Goal: Ask a question

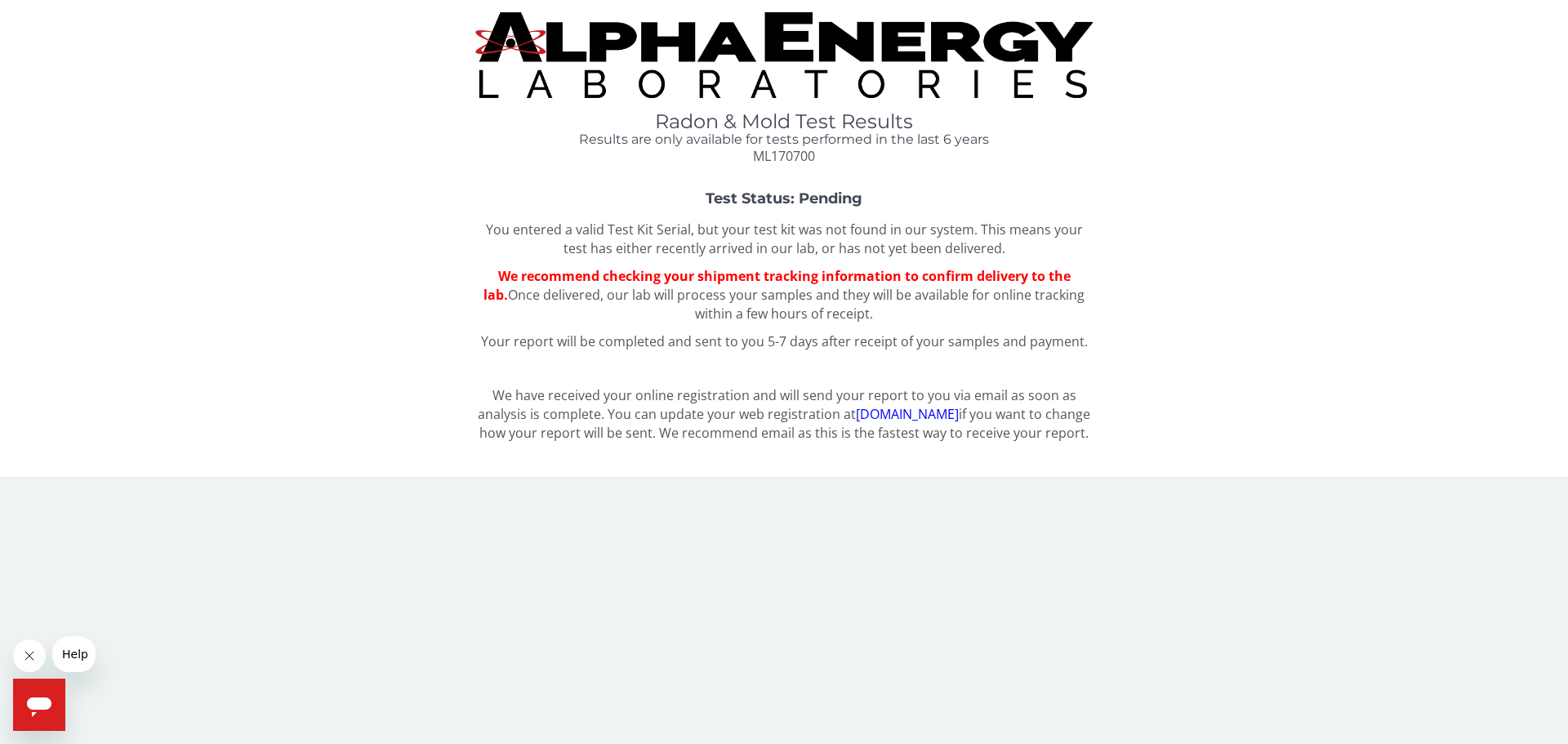
click at [821, 285] on span "We recommend checking your shipment tracking information to confirm delivery to…" at bounding box center [777, 286] width 587 height 37
click at [802, 227] on p "You entered a valid Test Kit Serial, but your test kit was not found in our sys…" at bounding box center [784, 239] width 618 height 38
click at [783, 187] on div "Radon & Mold Test Results Results are only available for tests performed in the…" at bounding box center [784, 231] width 1544 height 440
click at [29, 710] on icon "Open messaging window" at bounding box center [39, 704] width 29 height 29
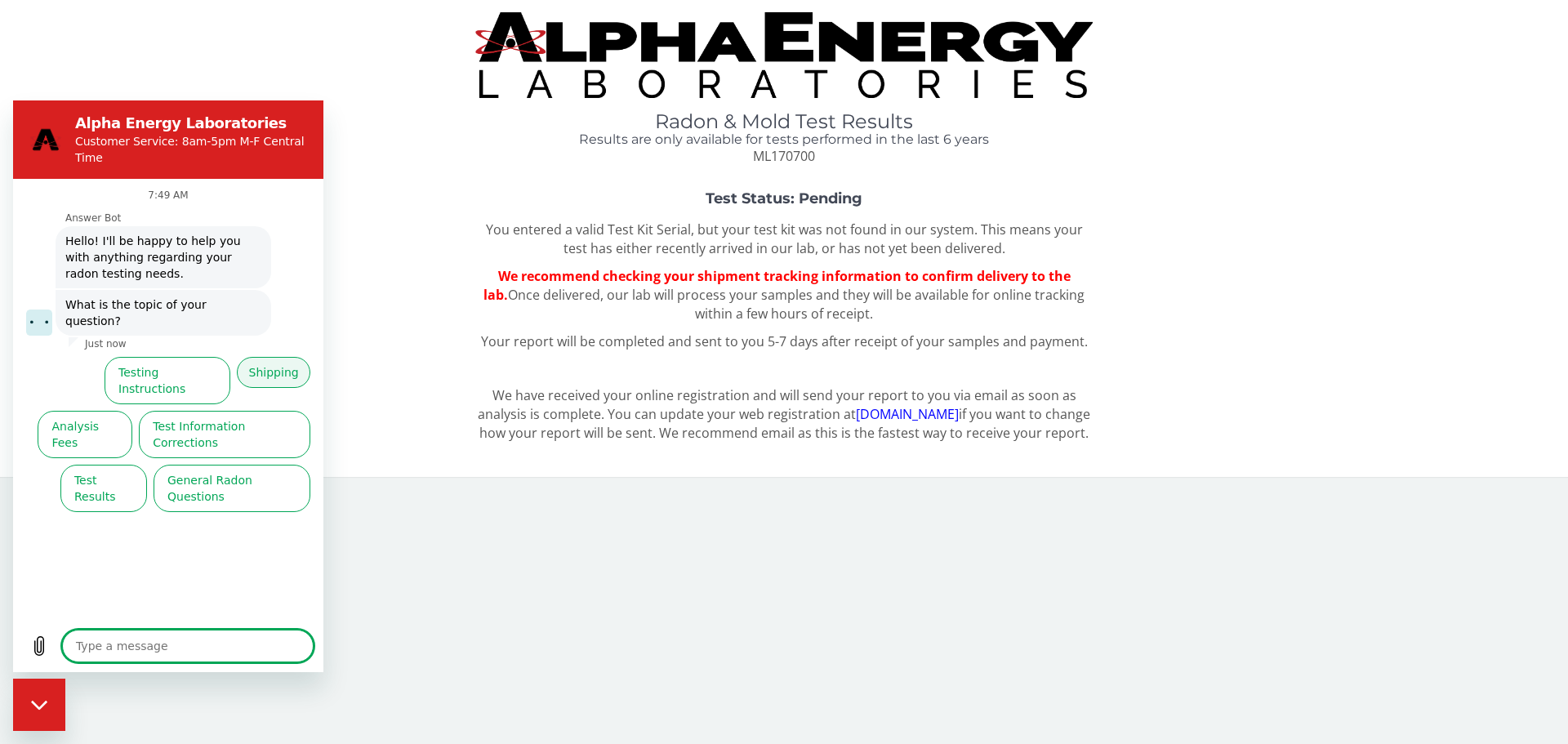
click at [275, 357] on button "Shipping" at bounding box center [273, 372] width 73 height 31
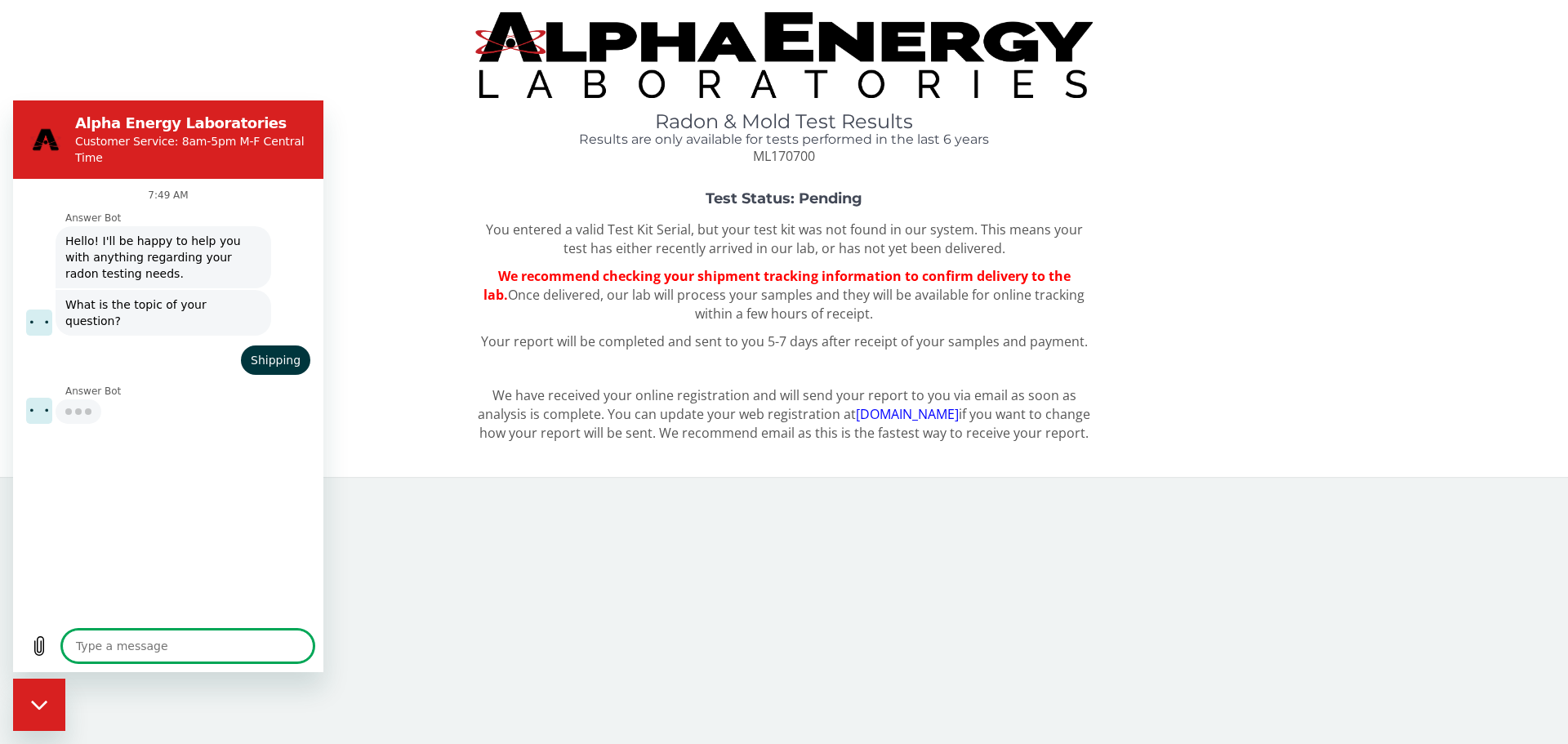
type textarea "x"
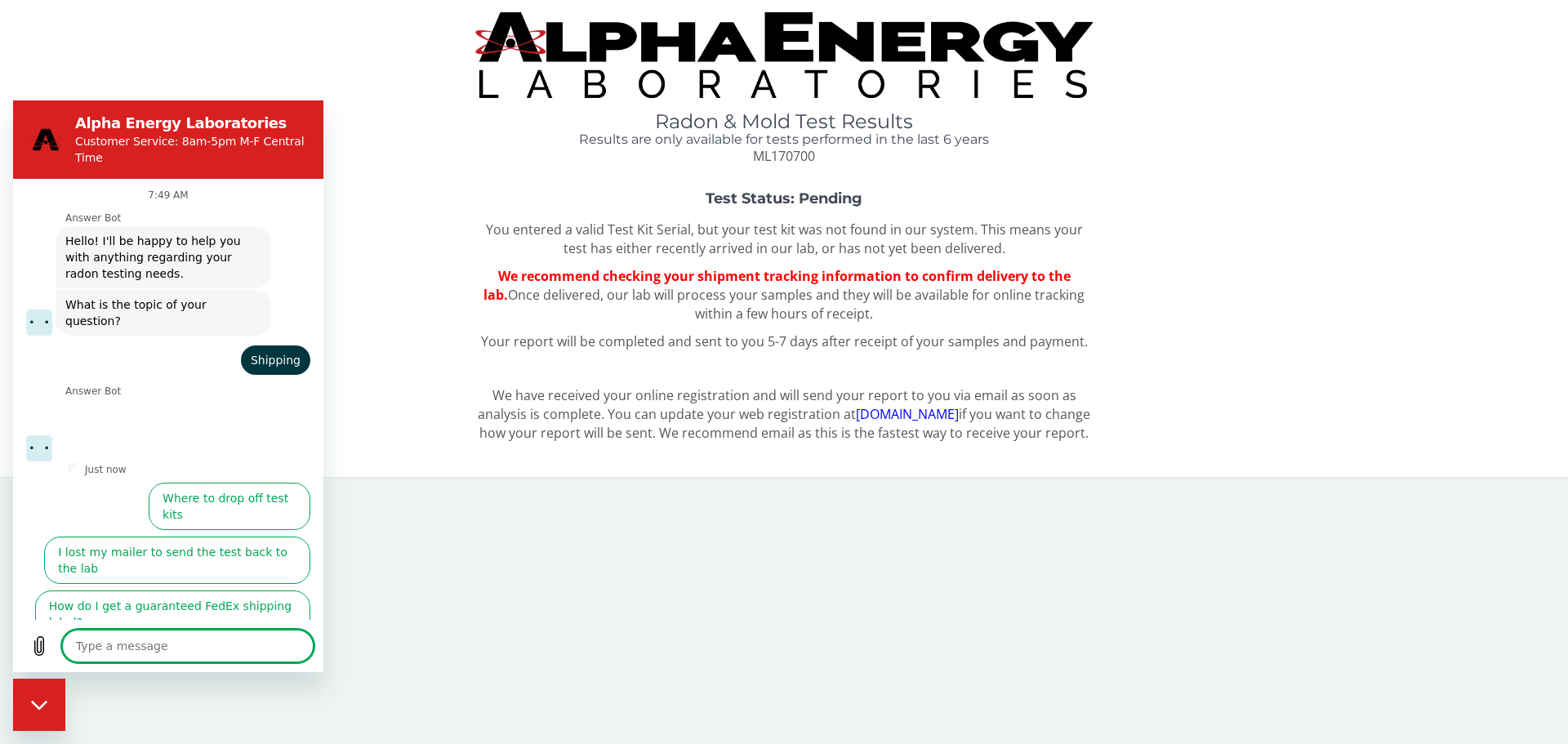
type textarea "l"
type textarea "x"
type textarea "lo"
type textarea "x"
type textarea "los"
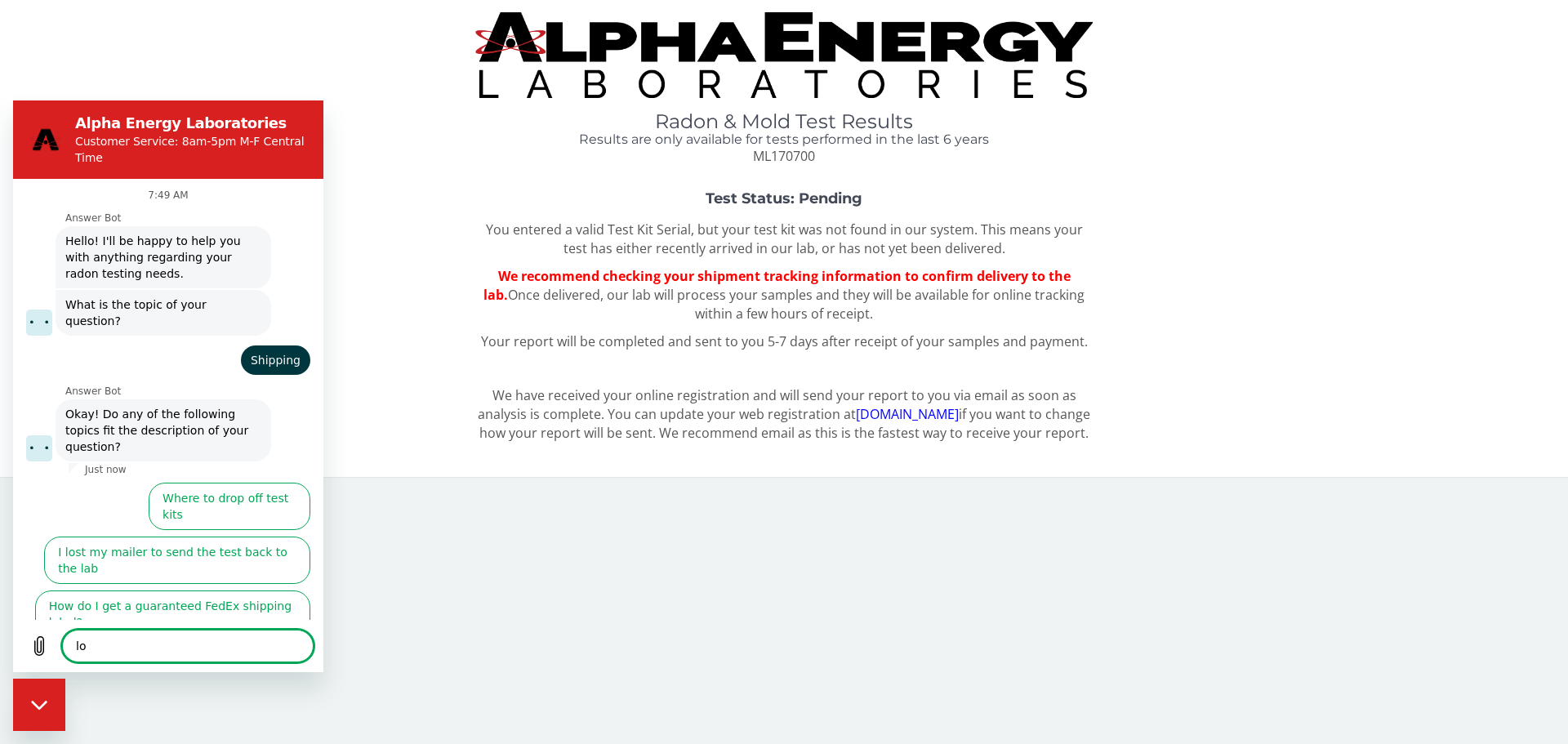
type textarea "x"
type textarea "lost"
type textarea "x"
type textarea "lost"
type textarea "x"
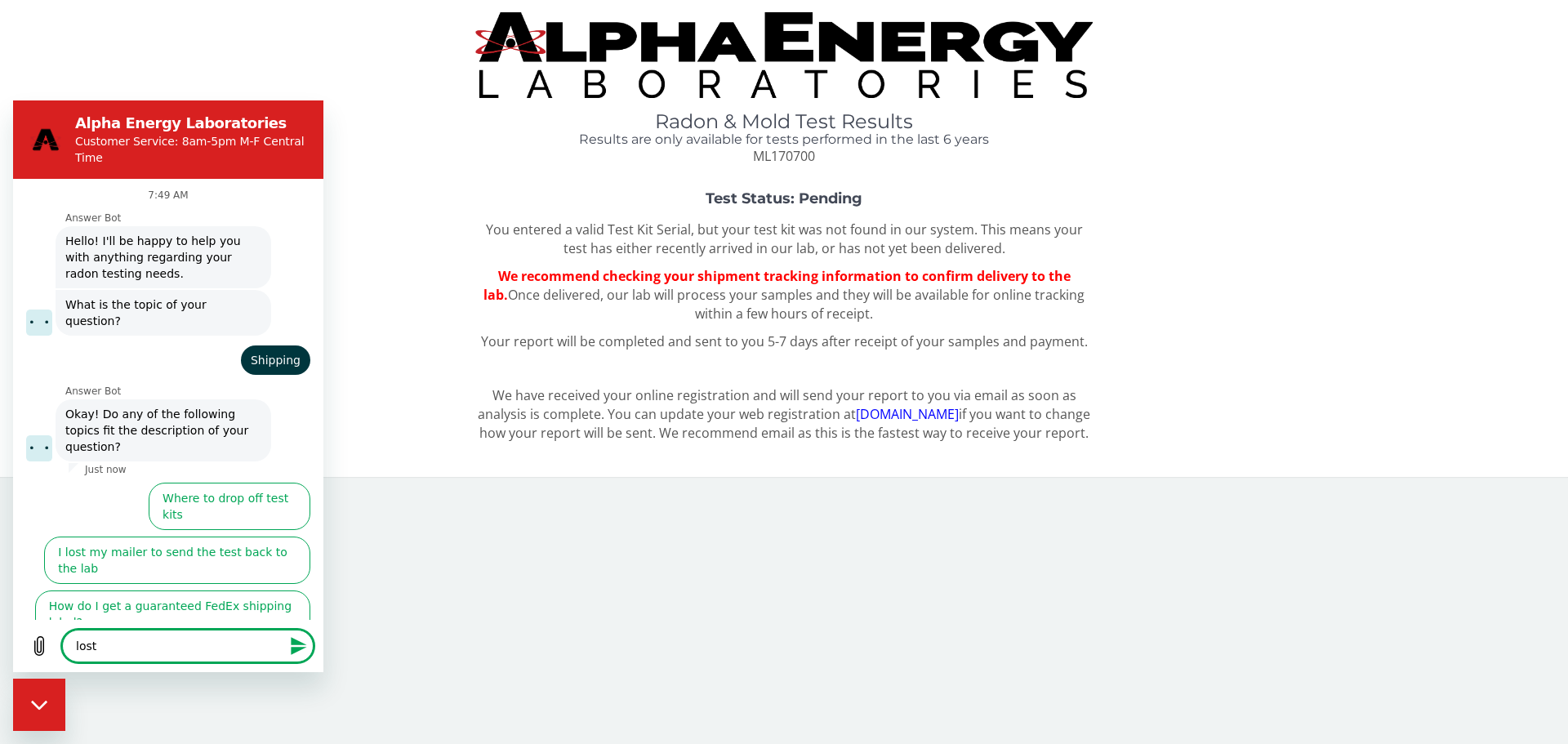
type textarea "lost t"
type textarea "x"
type textarea "lost tr"
type textarea "x"
type textarea "lost tra"
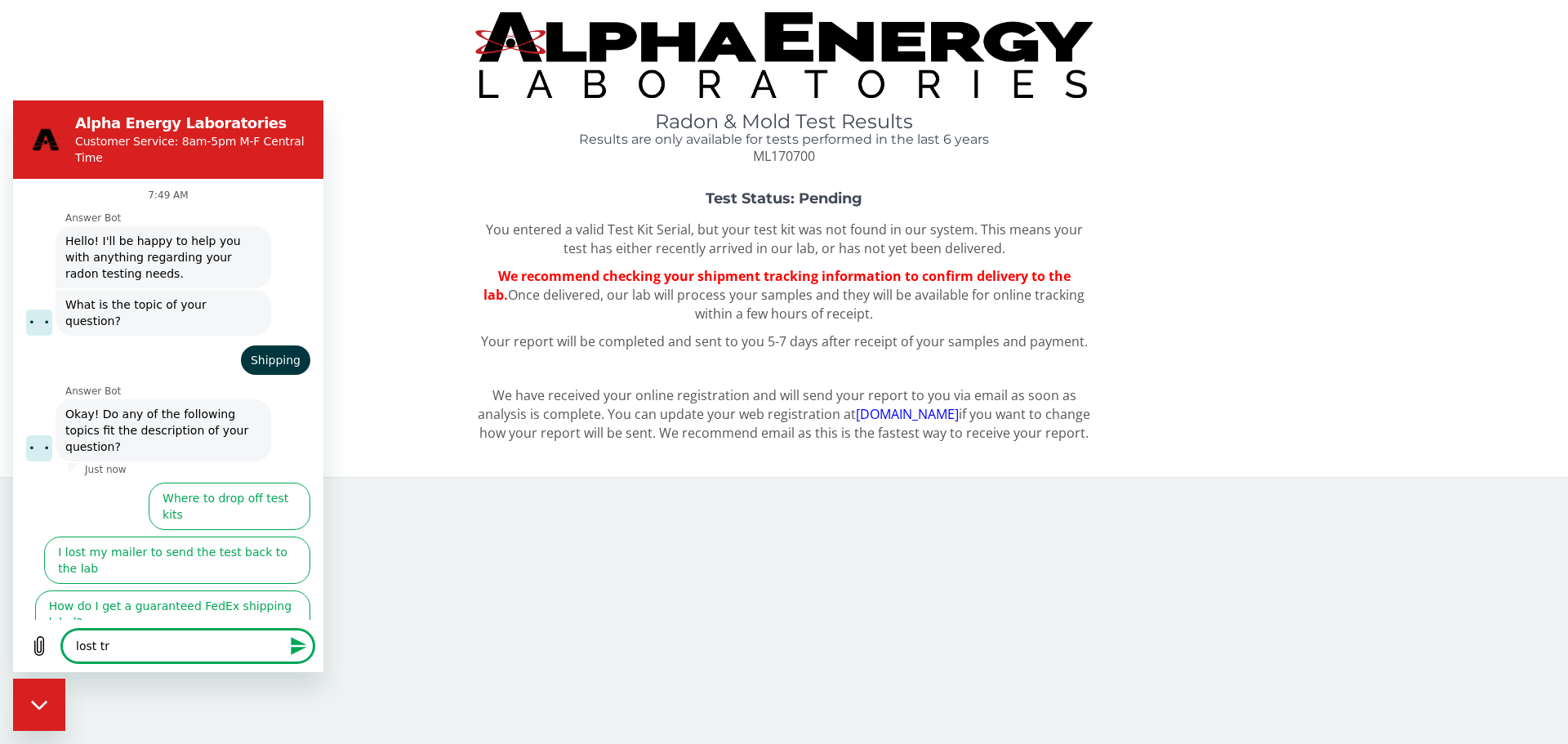
type textarea "x"
type textarea "lost trac"
type textarea "x"
type textarea "lost track"
type textarea "x"
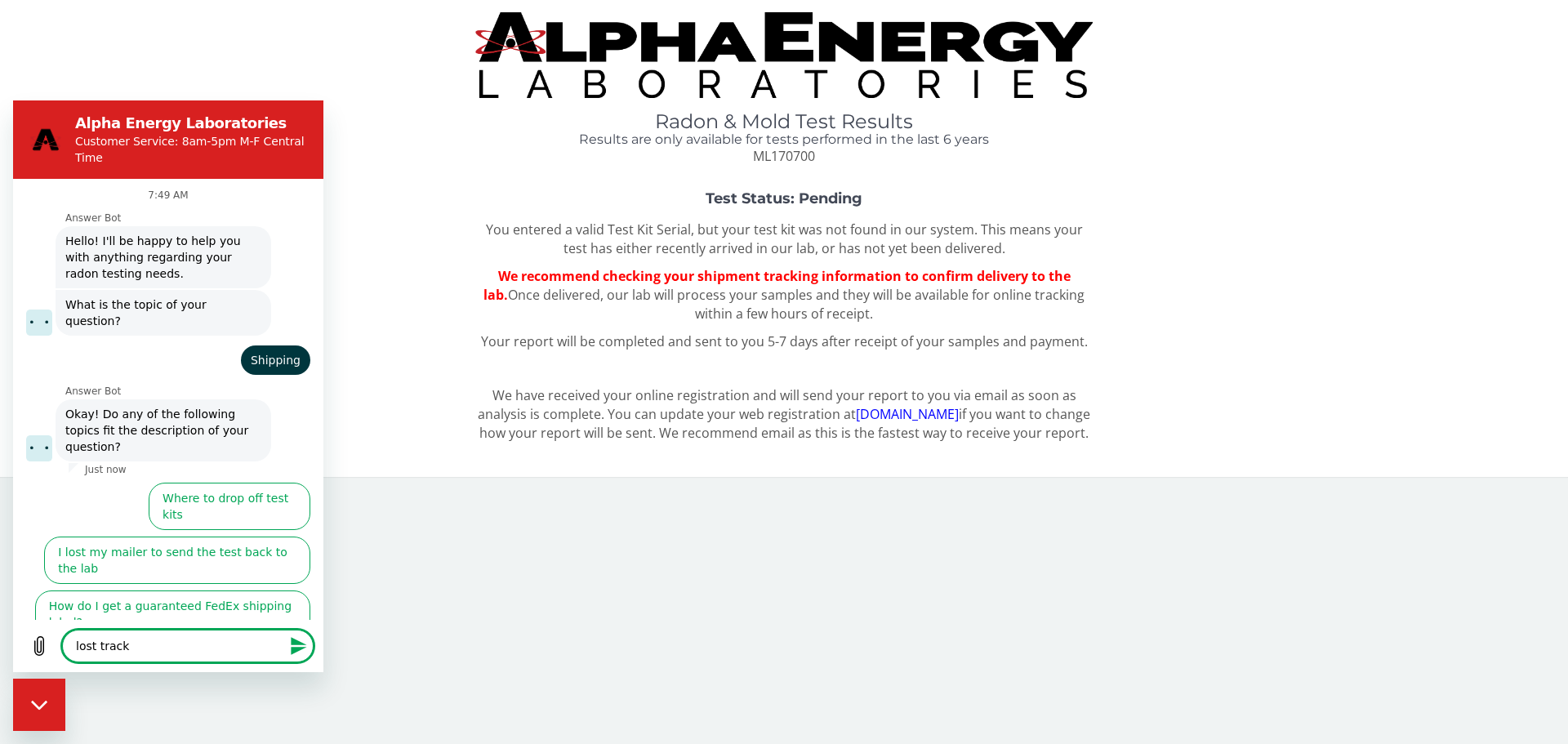
type textarea "lost tracki"
type textarea "x"
type textarea "lost trackin"
type textarea "x"
type textarea "lost tracking"
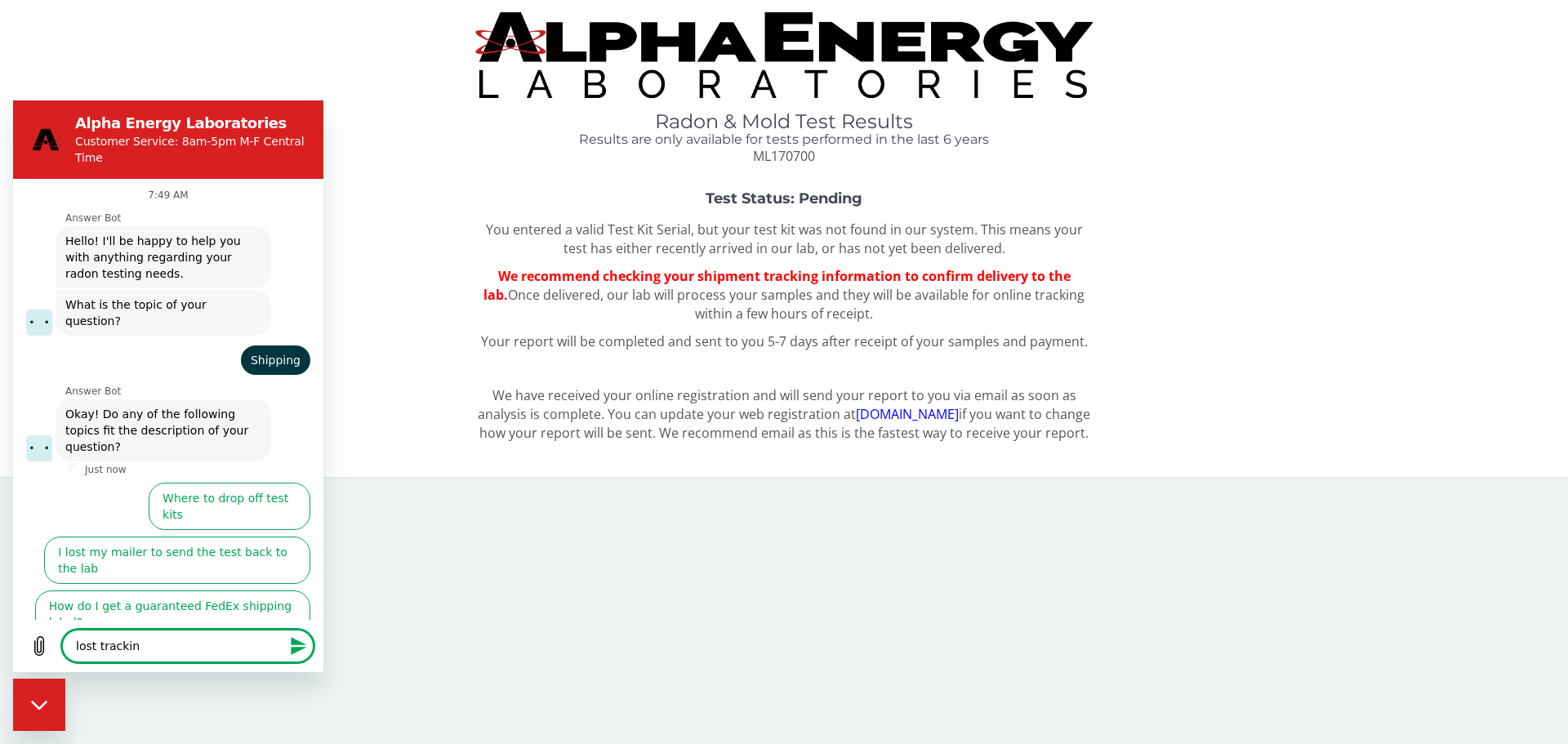
type textarea "x"
type textarea "lost tracking"
type textarea "x"
type textarea "lost tracking n"
type textarea "x"
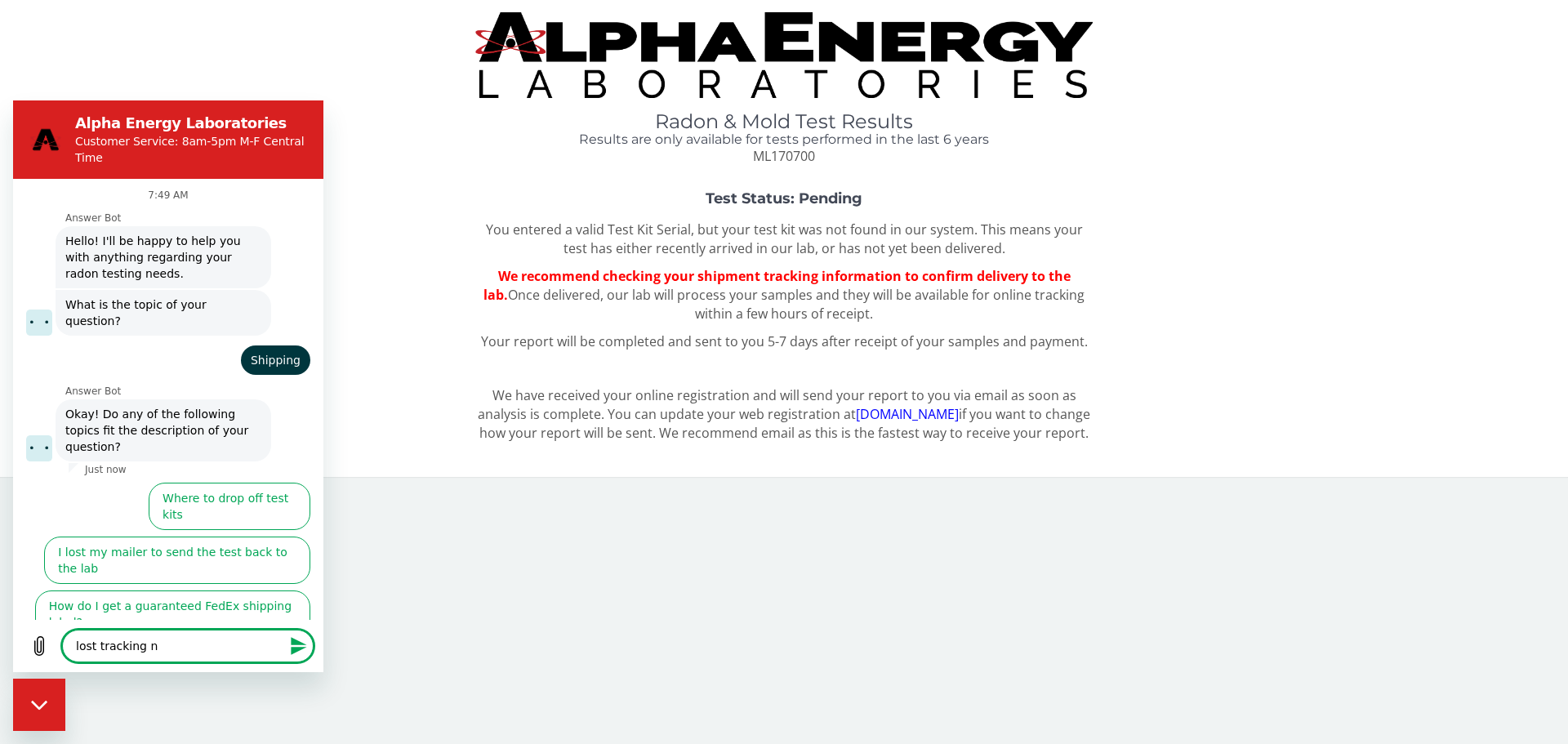
type textarea "lost tracking nu"
type textarea "x"
type textarea "lost tracking num"
type textarea "x"
type textarea "lost tracking numb"
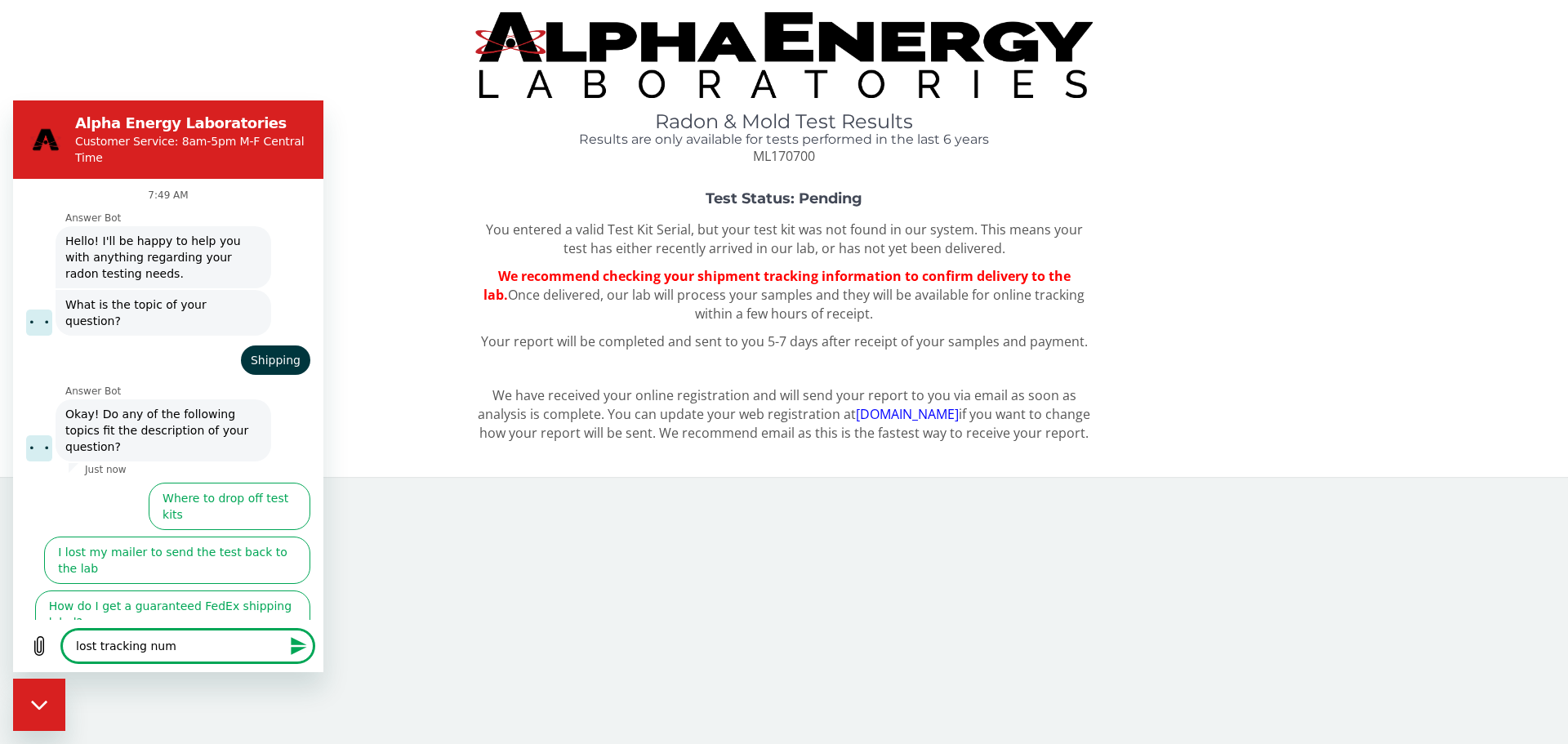
type textarea "x"
type textarea "lost tracking numbe"
type textarea "x"
type textarea "lost tracking number"
type textarea "x"
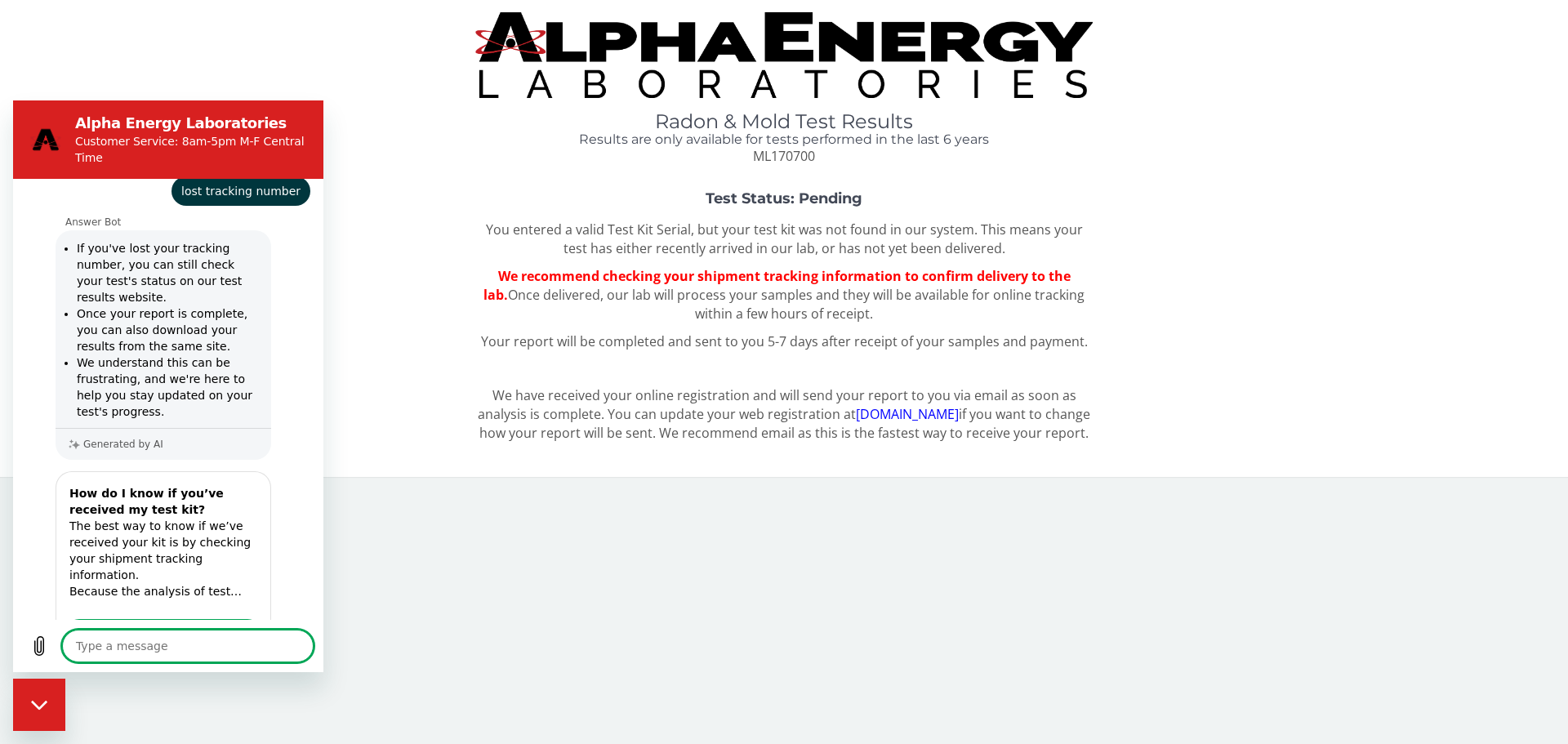
scroll to position [300, 0]
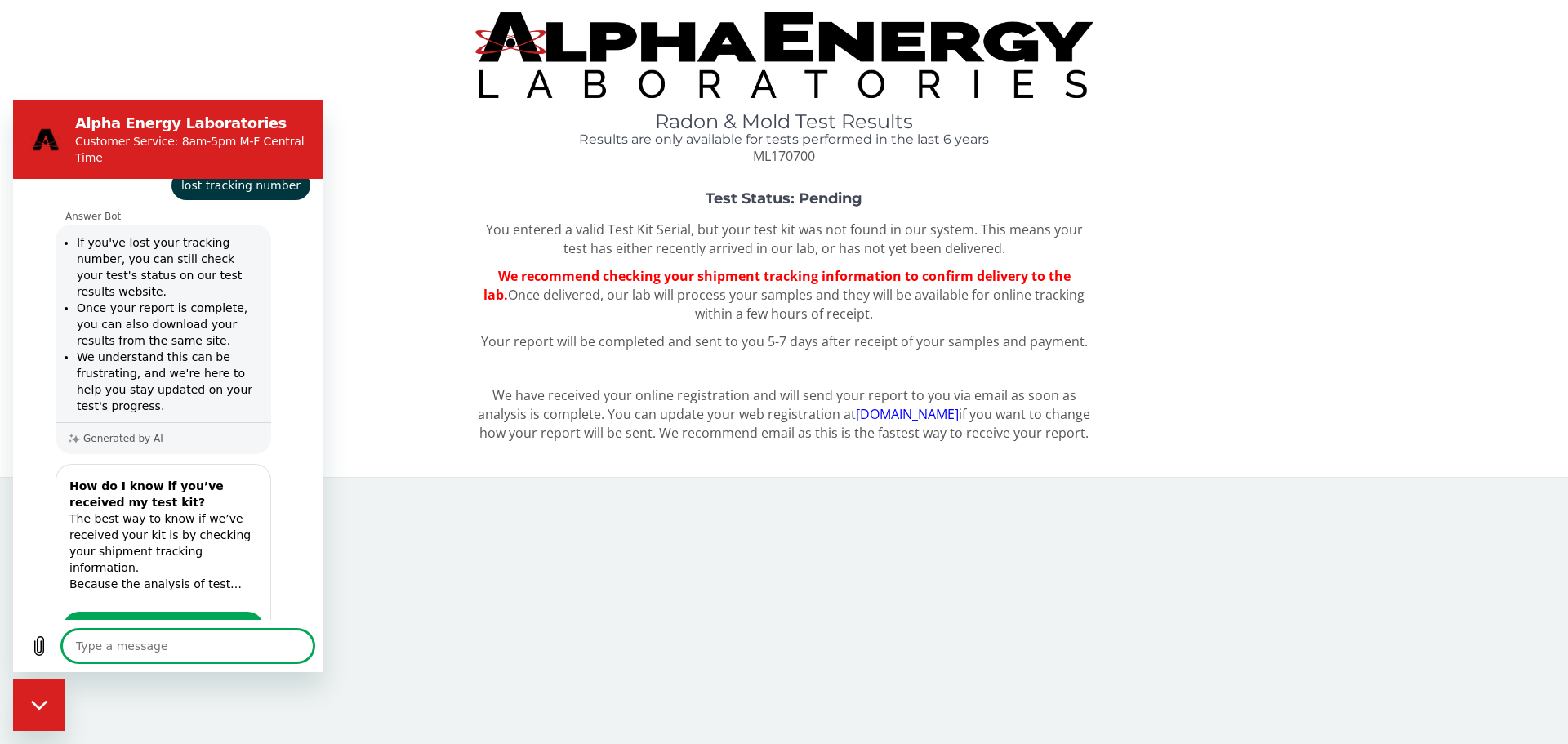
type textarea "x"
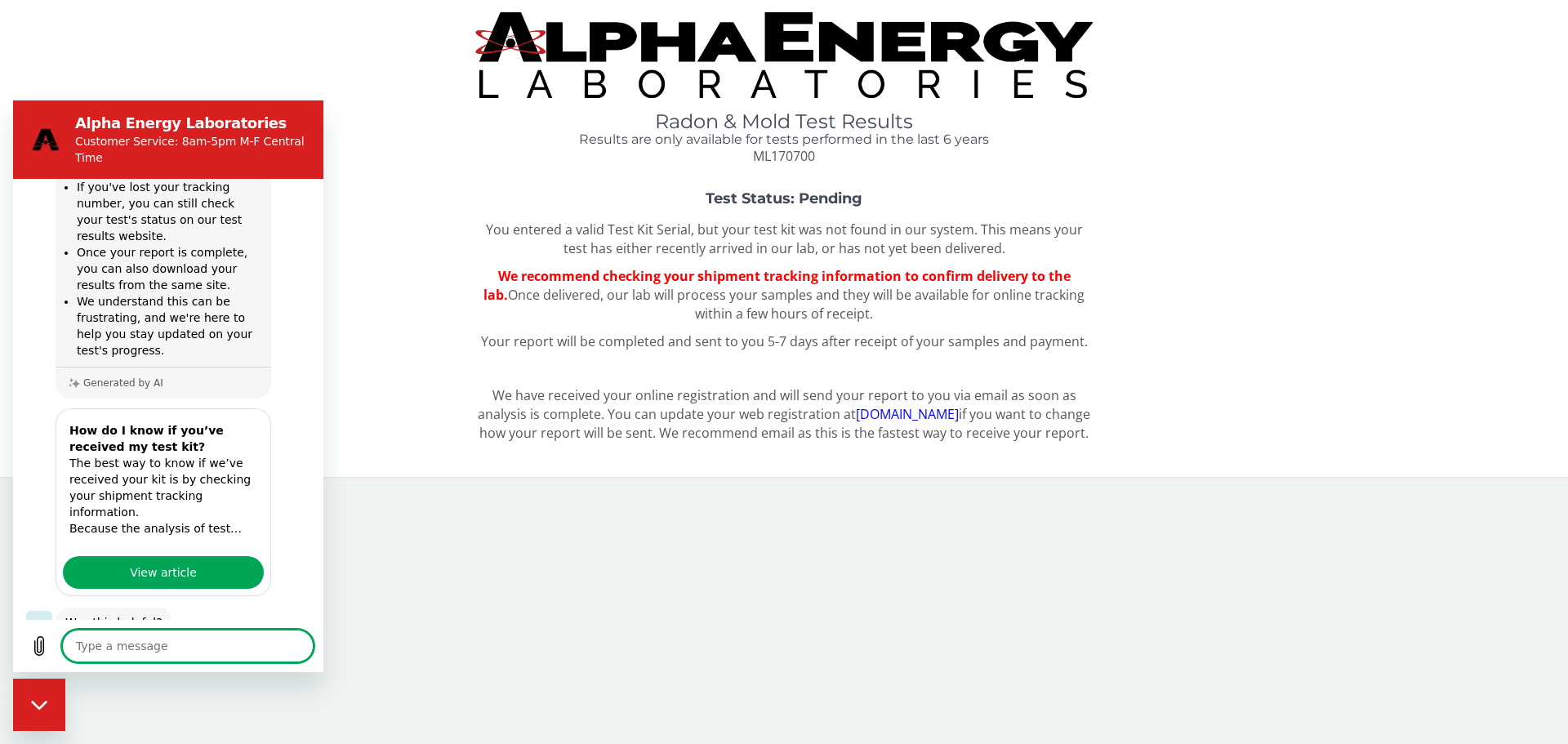
scroll to position [397, 0]
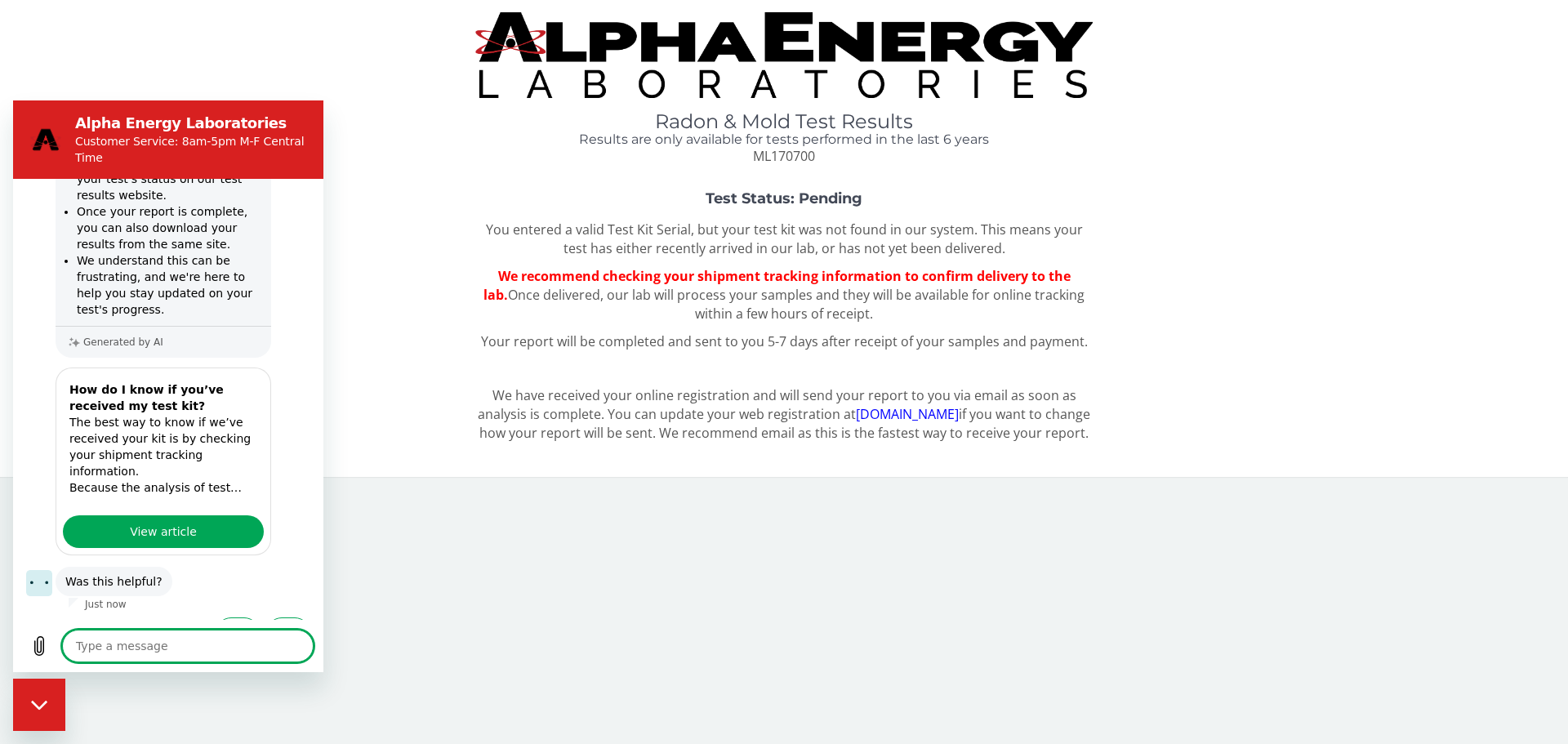
type textarea "t"
type textarea "x"
type textarea "ta"
type textarea "x"
type textarea "tal"
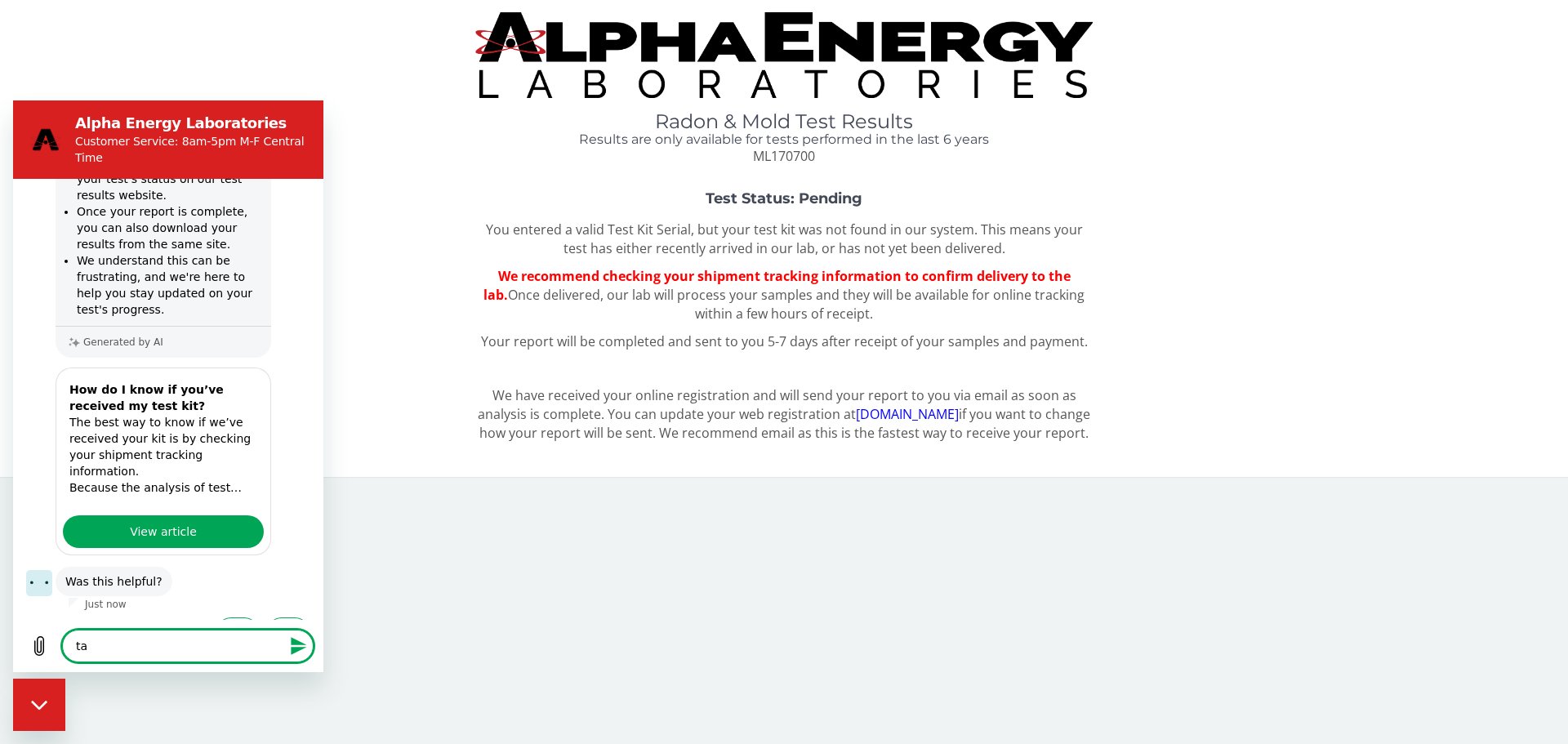
type textarea "x"
type textarea "talk"
type textarea "x"
type textarea "talk"
type textarea "x"
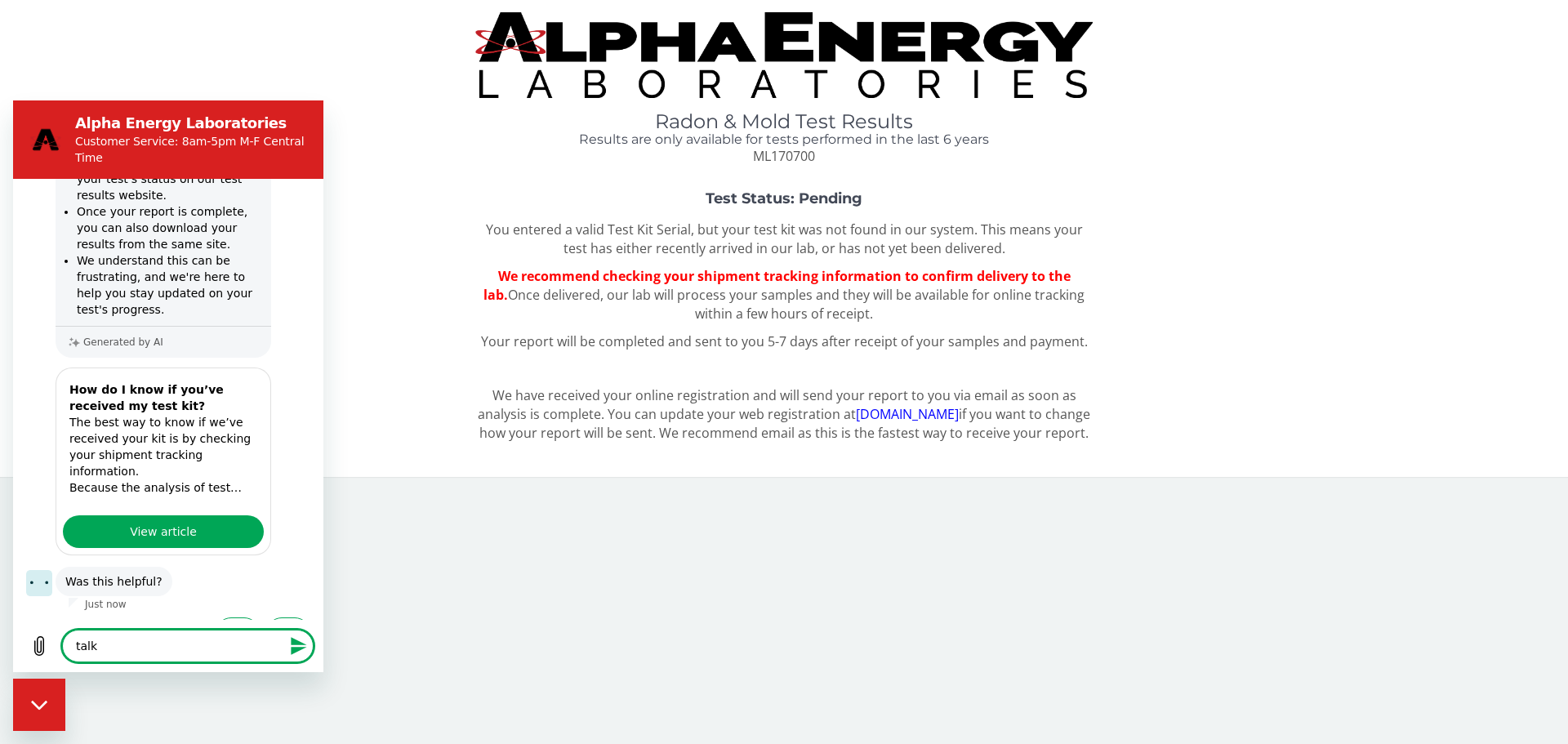
type textarea "talk t"
type textarea "x"
type textarea "talk to"
type textarea "x"
type textarea "talk to"
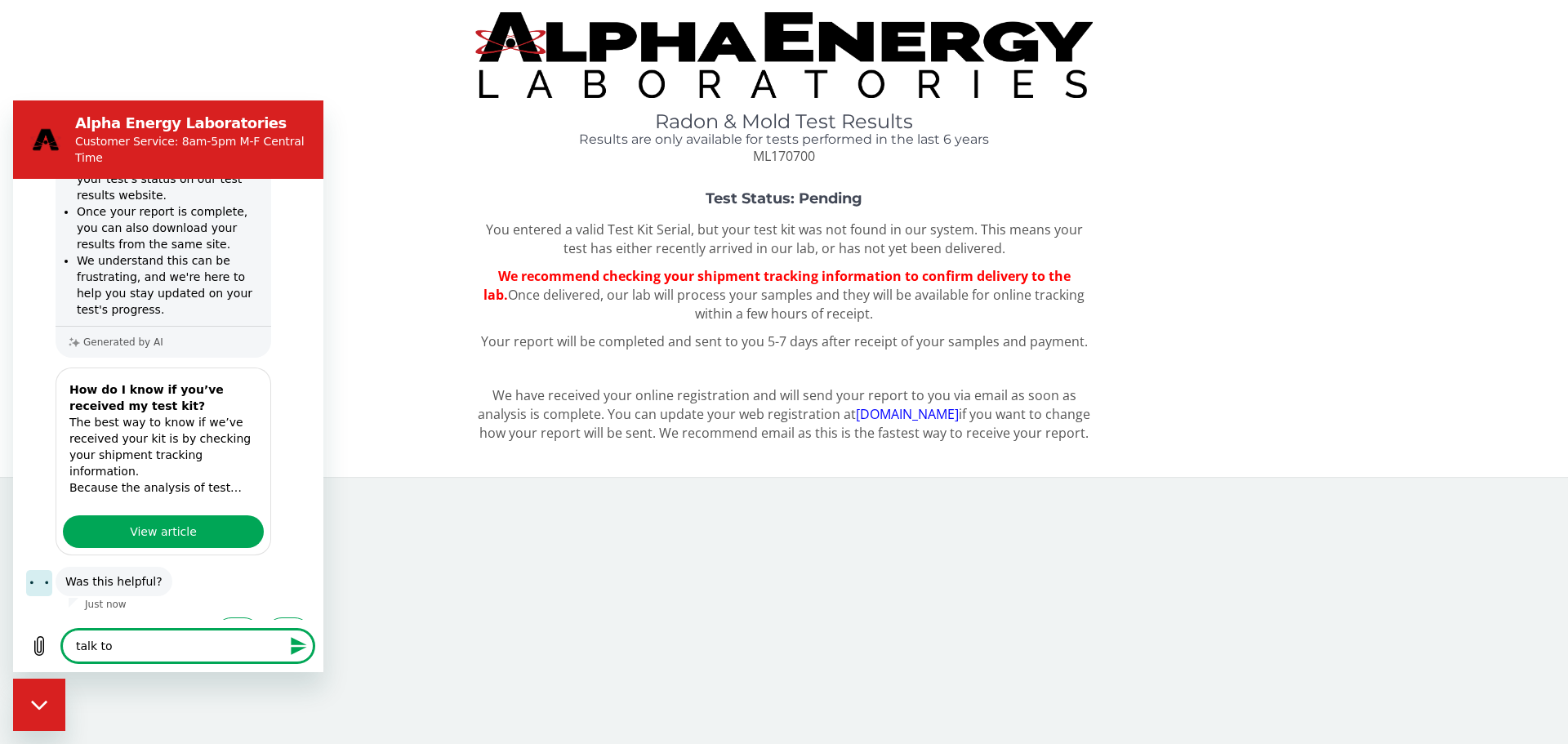
type textarea "x"
type textarea "talk to a"
type textarea "x"
type textarea "talk to a"
type textarea "x"
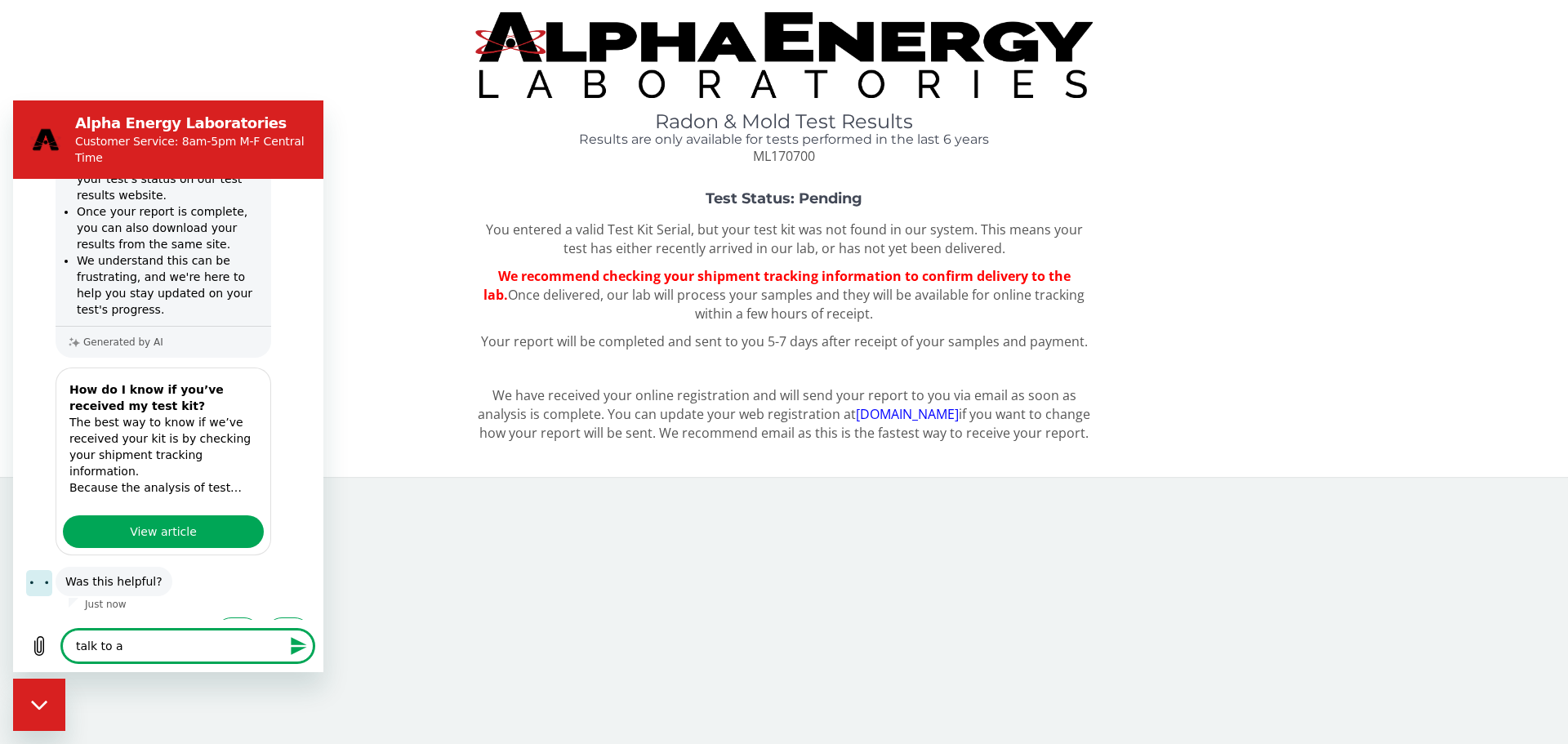
type textarea "talk to a r"
type textarea "x"
type textarea "talk to a re"
type textarea "x"
type textarea "talk to a rep"
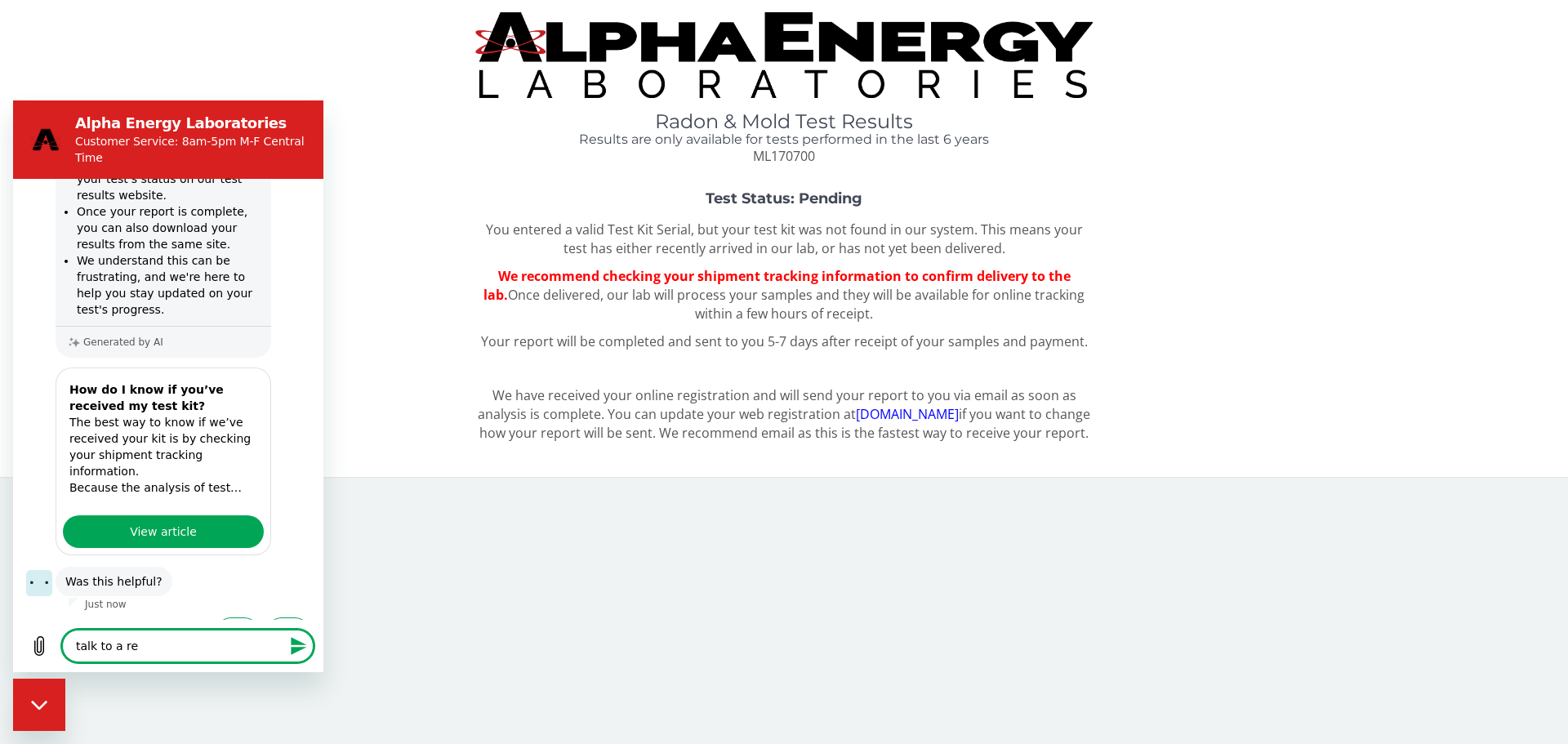
type textarea "x"
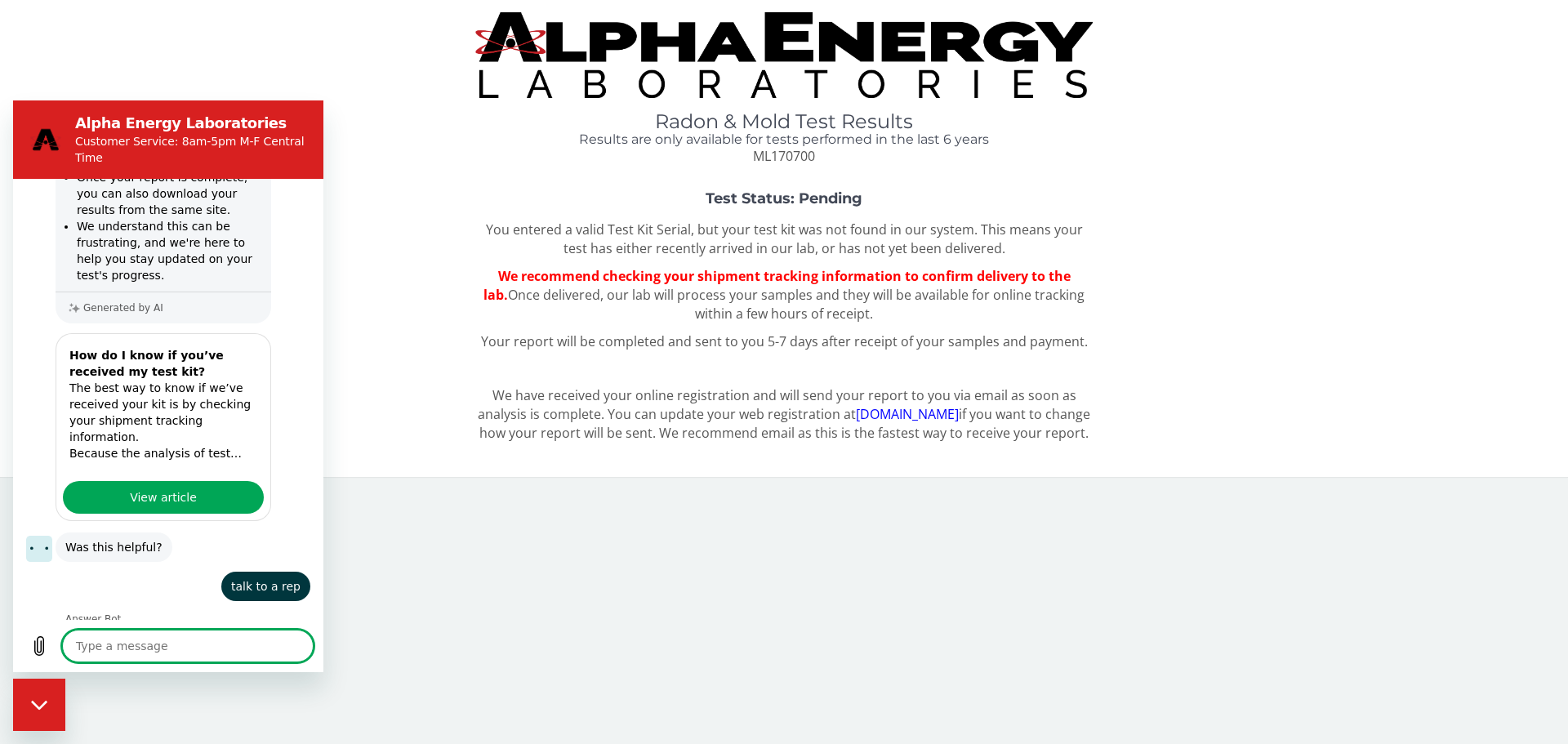
scroll to position [429, 0]
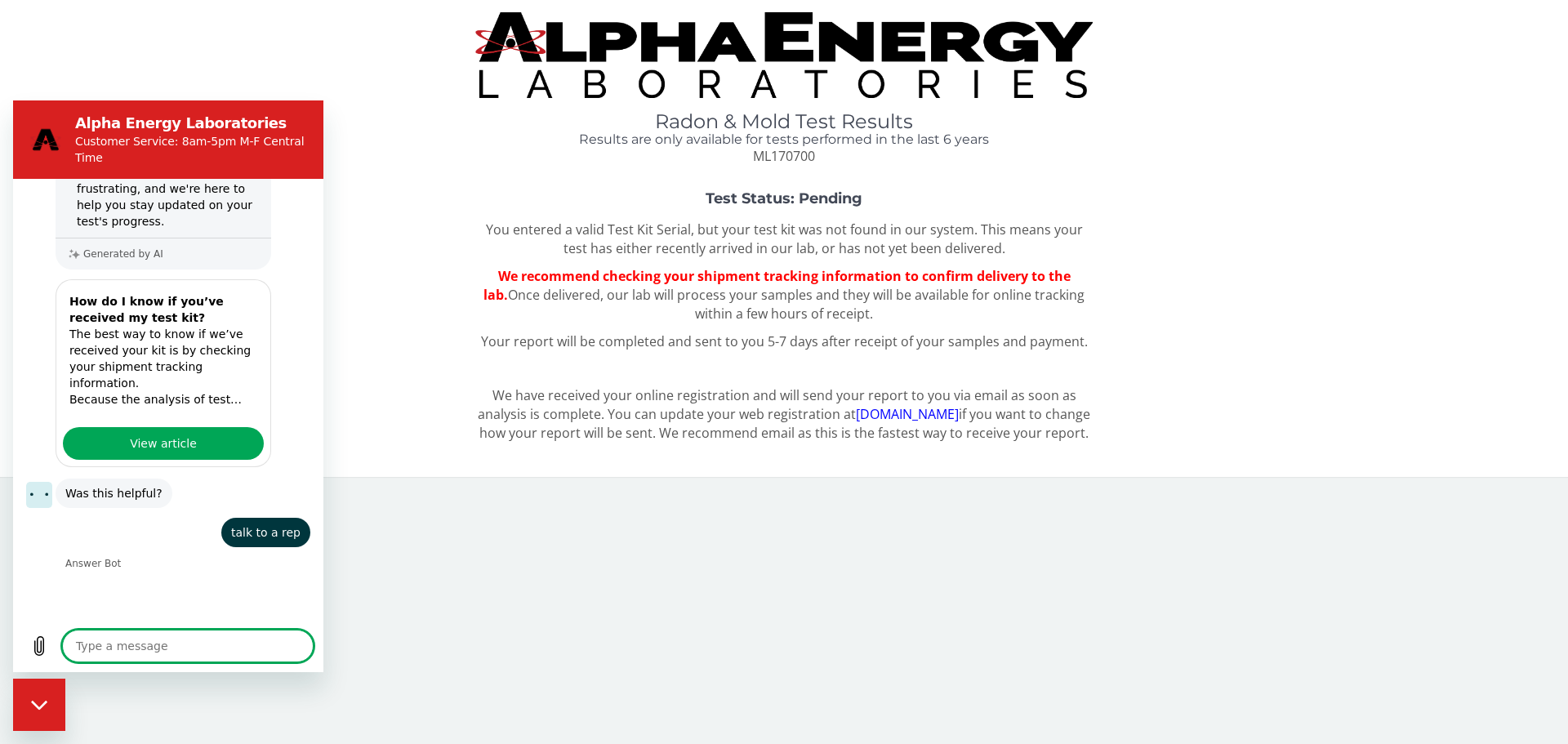
type textarea "x"
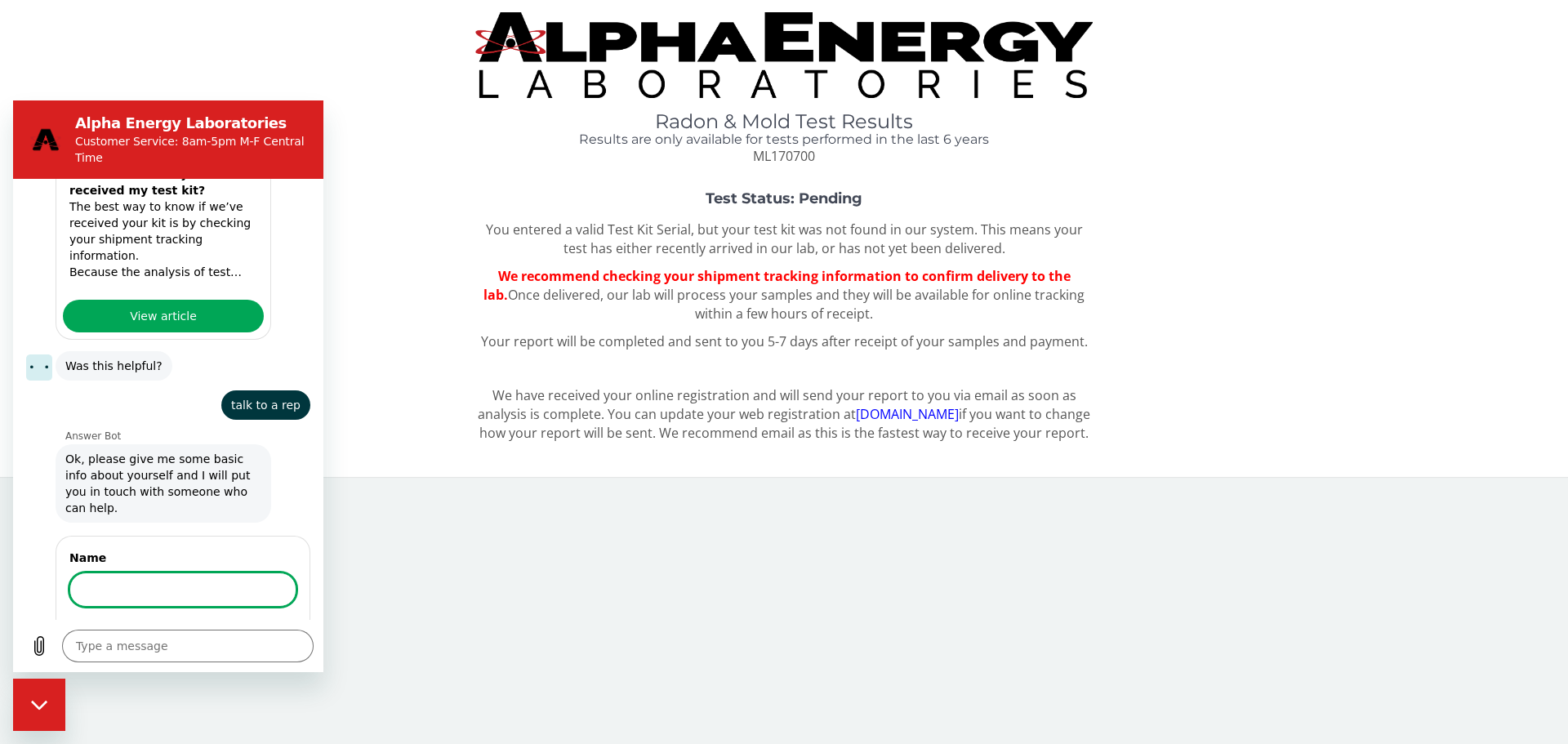
scroll to position [611, 0]
type input "[PERSON_NAME]"
click at [242, 622] on button "Next" at bounding box center [269, 638] width 55 height 33
type textarea "x"
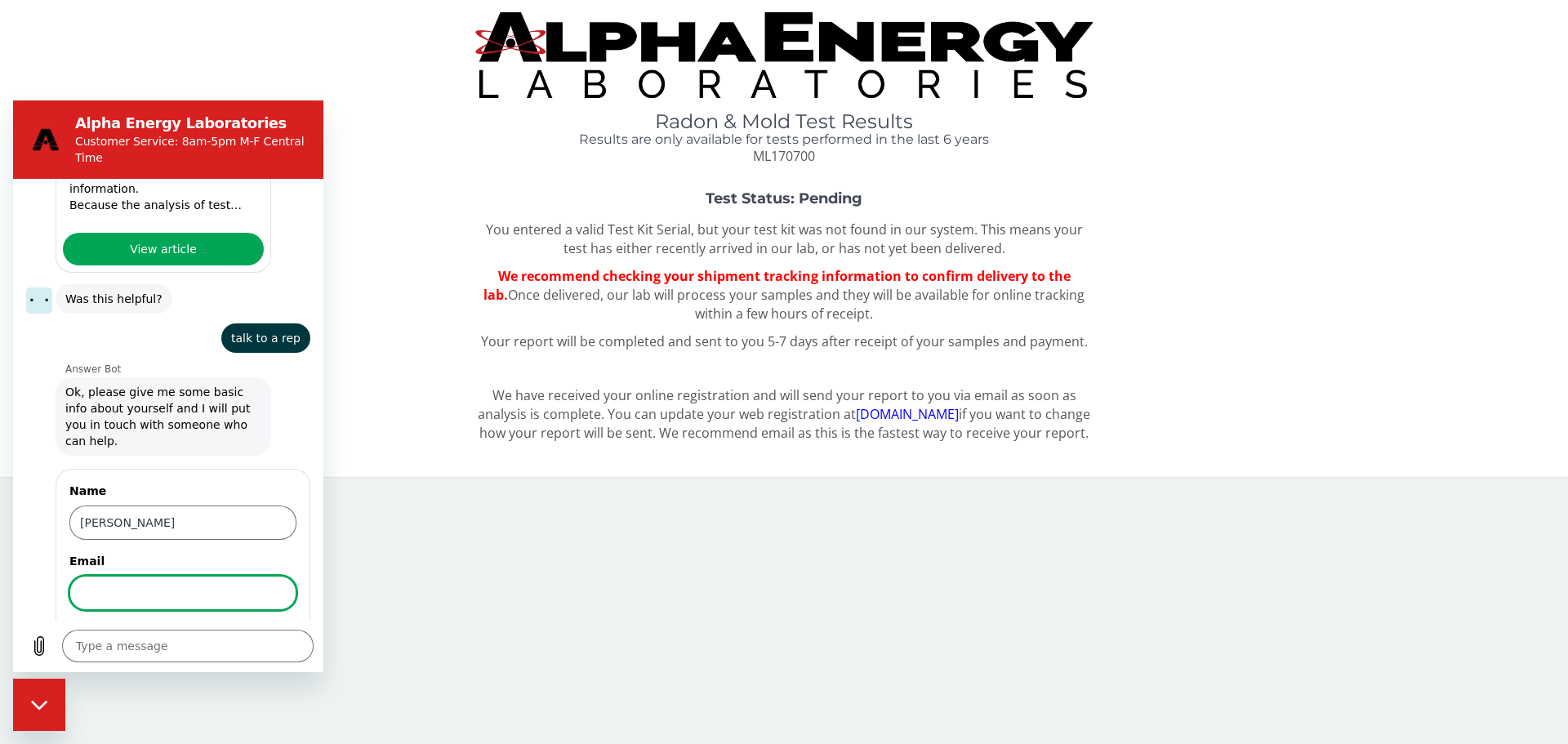
scroll to position [681, 0]
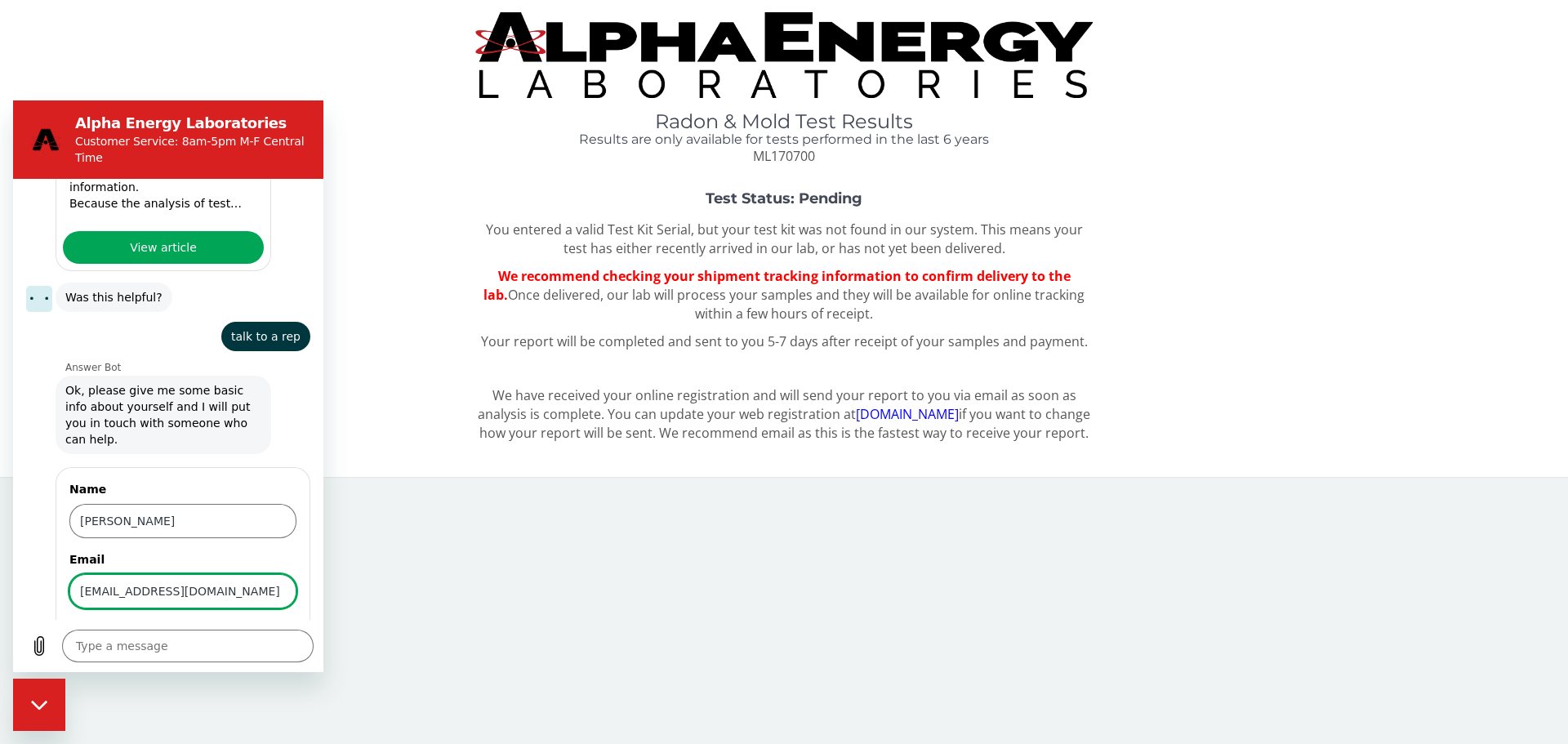
type input "[EMAIL_ADDRESS][DOMAIN_NAME]"
click at [242, 622] on button "Next" at bounding box center [269, 638] width 55 height 33
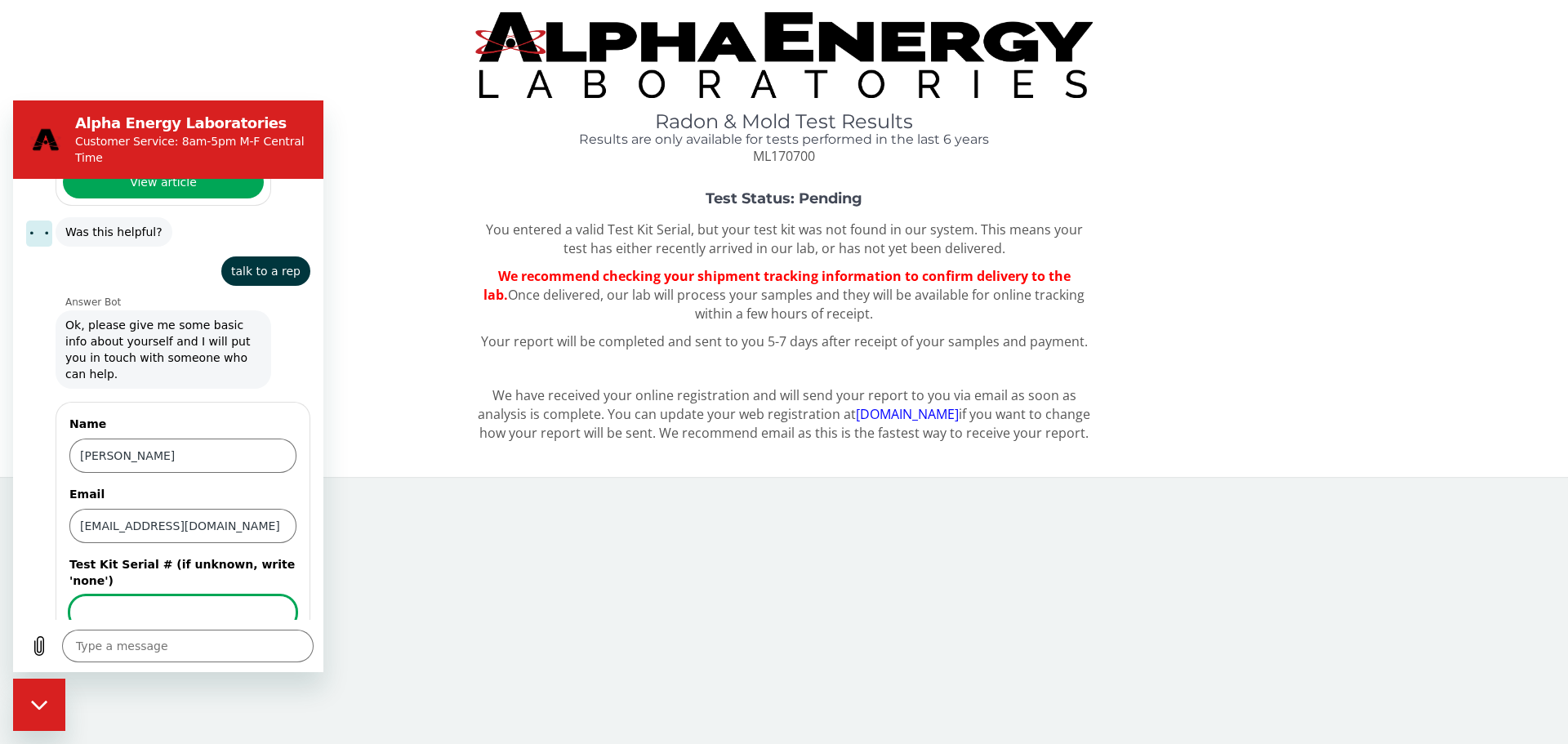
scroll to position [752, 0]
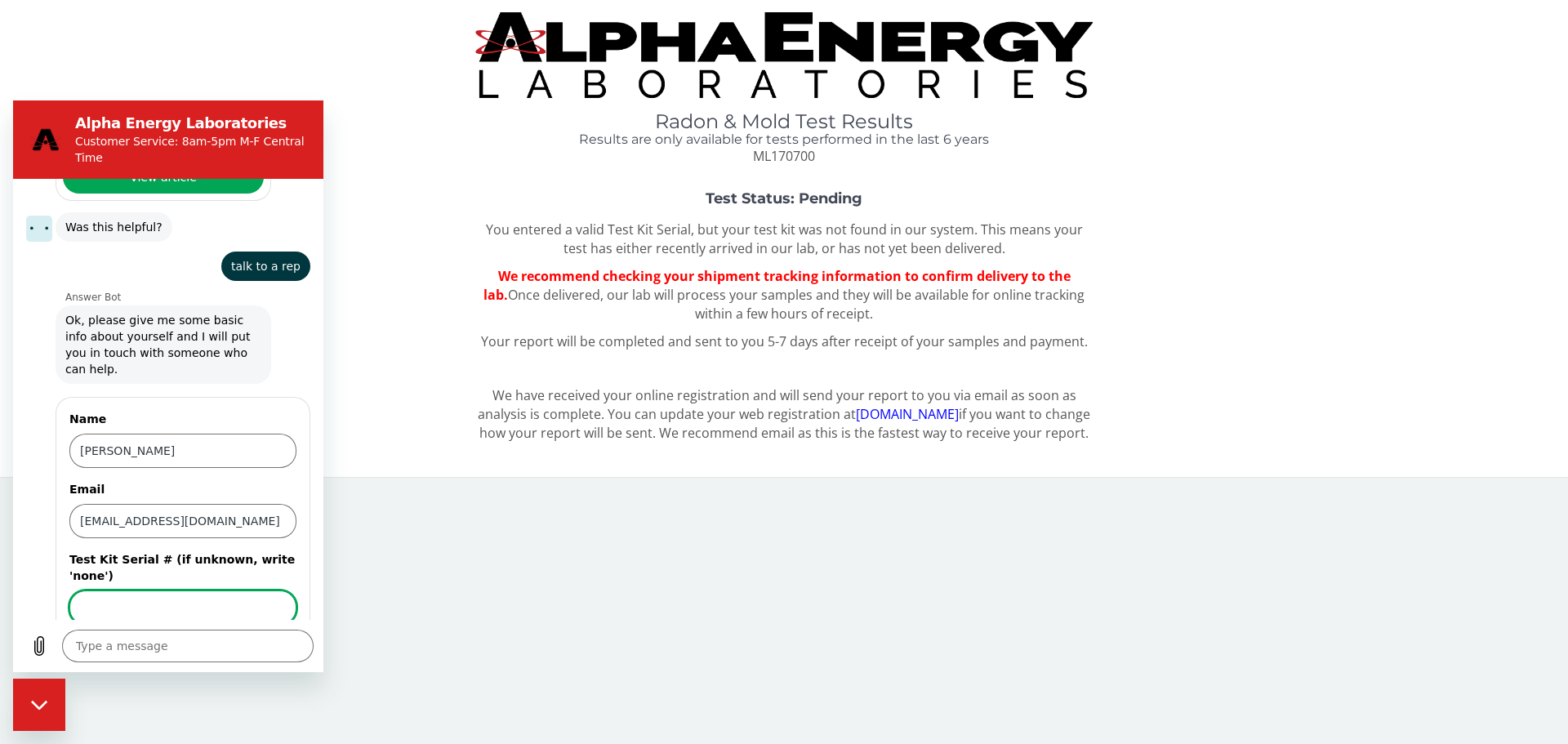
type textarea "x"
click at [151, 591] on input "Test Kit Serial # (if unknown, write 'none')" at bounding box center [183, 608] width 227 height 34
paste input "ML170700"
type input "ML170700"
click at [254, 644] on span "Send" at bounding box center [267, 654] width 28 height 20
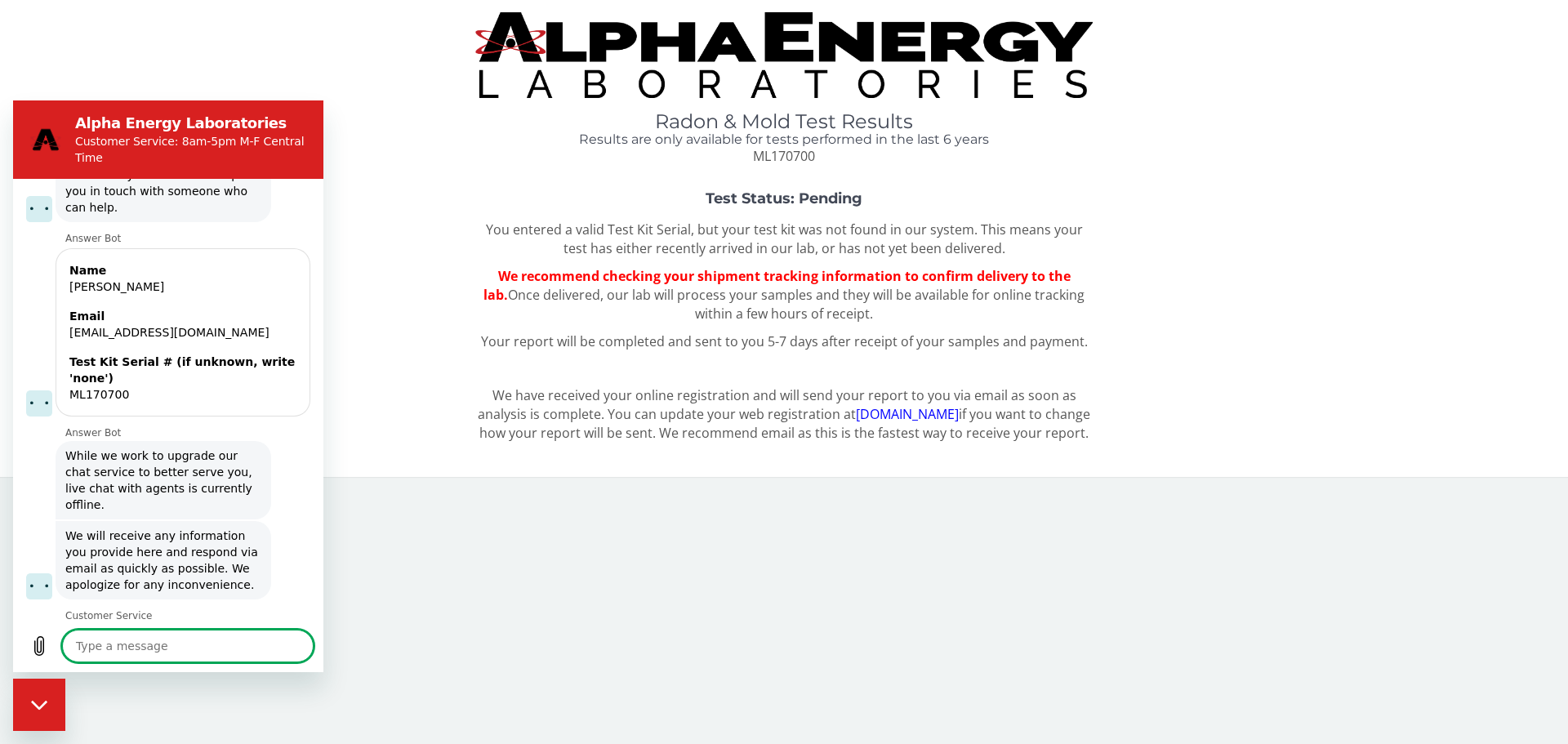
scroll to position [916, 0]
type textarea "x"
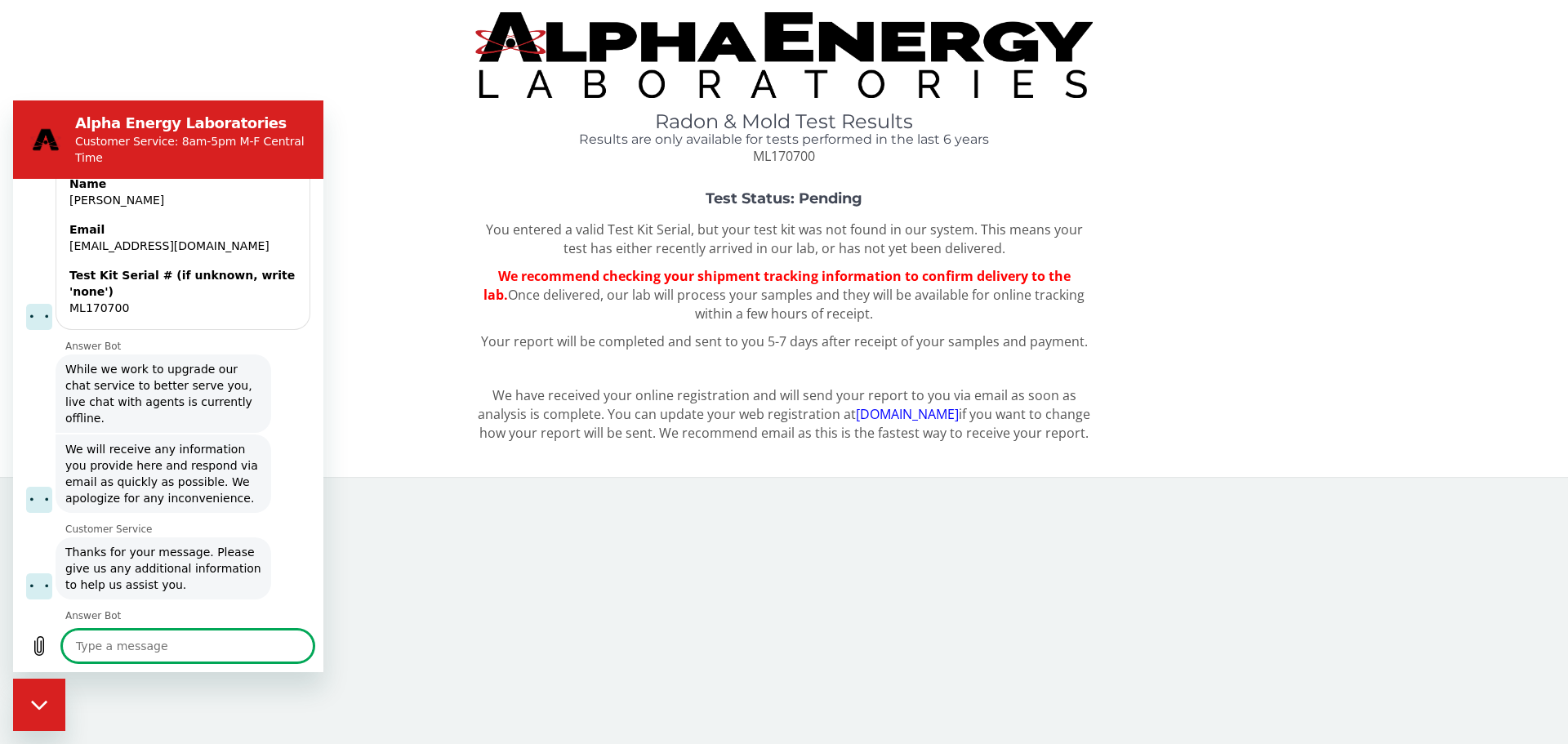
scroll to position [1003, 0]
type textarea "I"
type textarea "x"
type textarea "I'"
type textarea "x"
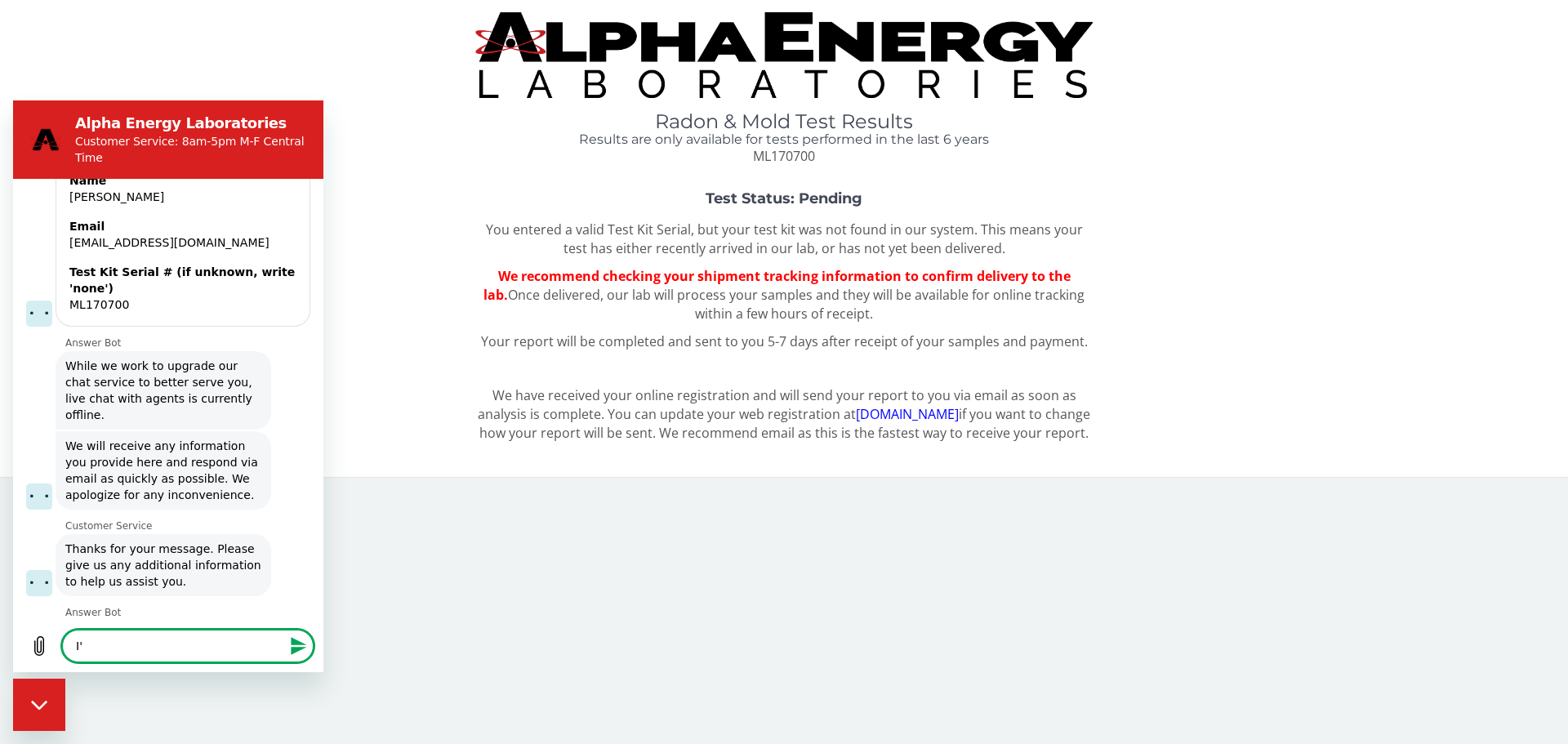
type textarea "I'v"
type textarea "x"
type textarea "I've"
type textarea "x"
type textarea "I've"
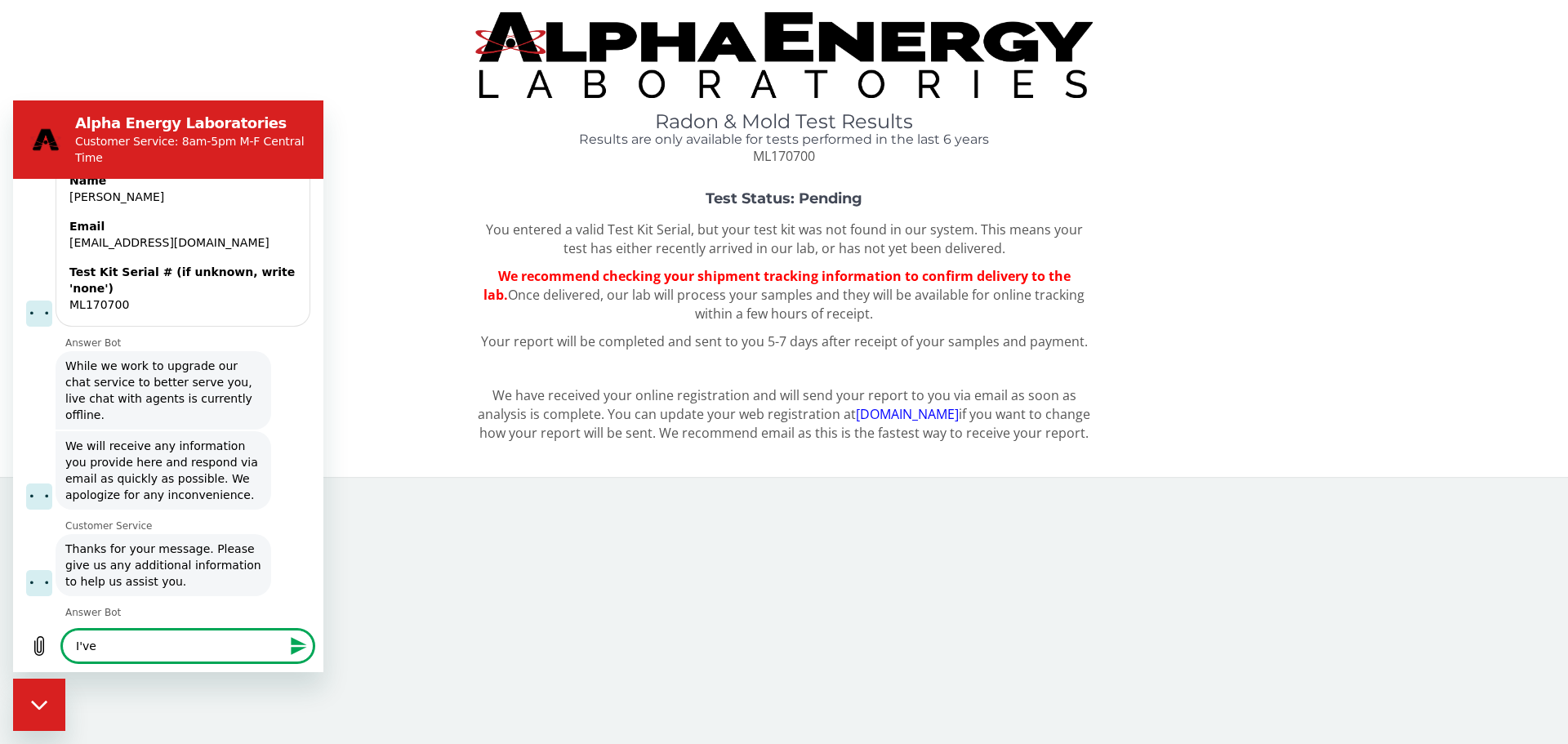
type textarea "x"
type textarea "I've l"
type textarea "x"
type textarea "I've lo"
type textarea "x"
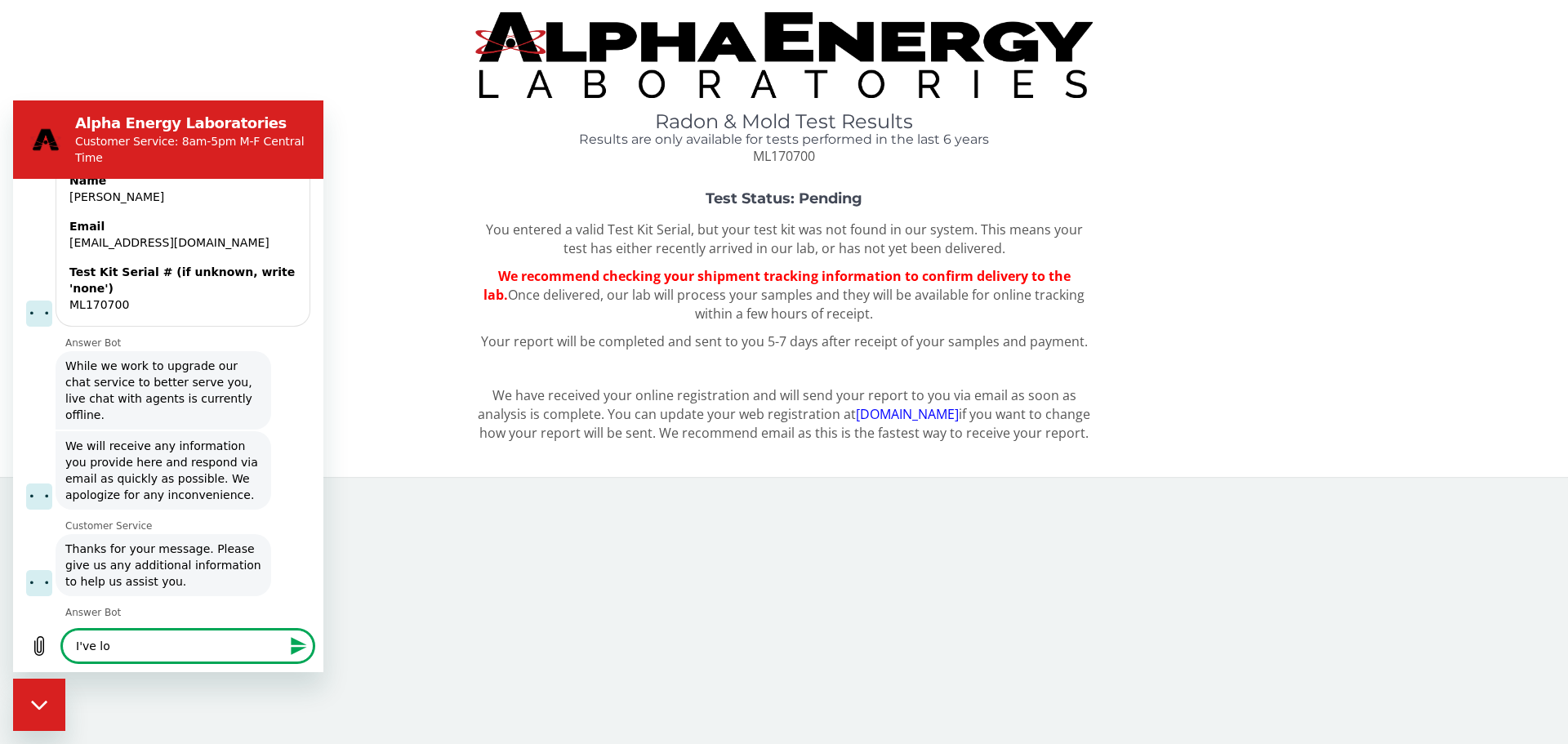
type textarea "I've los"
type textarea "x"
type textarea "I've lost"
type textarea "x"
type textarea "I've lost"
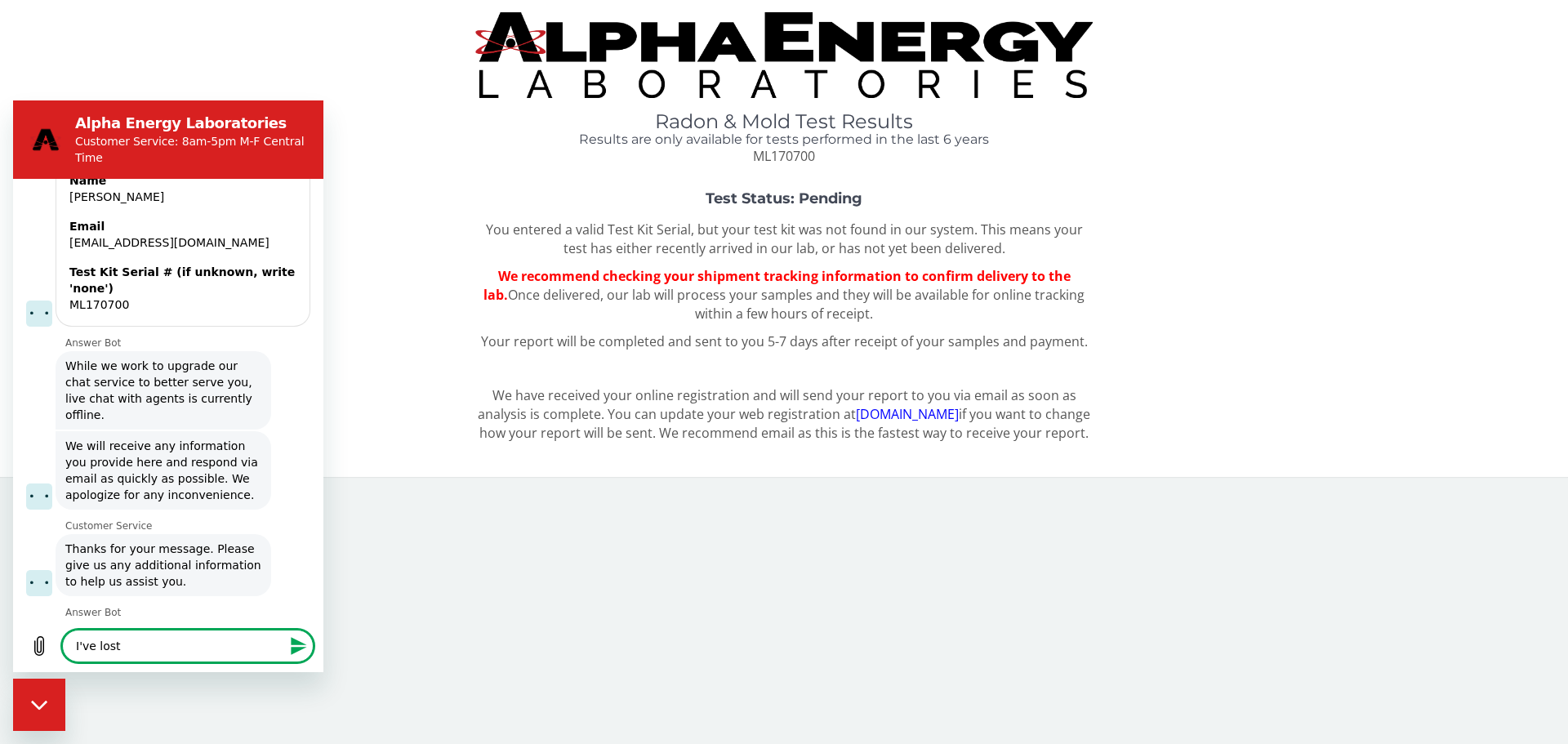
type textarea "x"
type textarea "I've lost m"
type textarea "x"
type textarea "I've lost my"
type textarea "x"
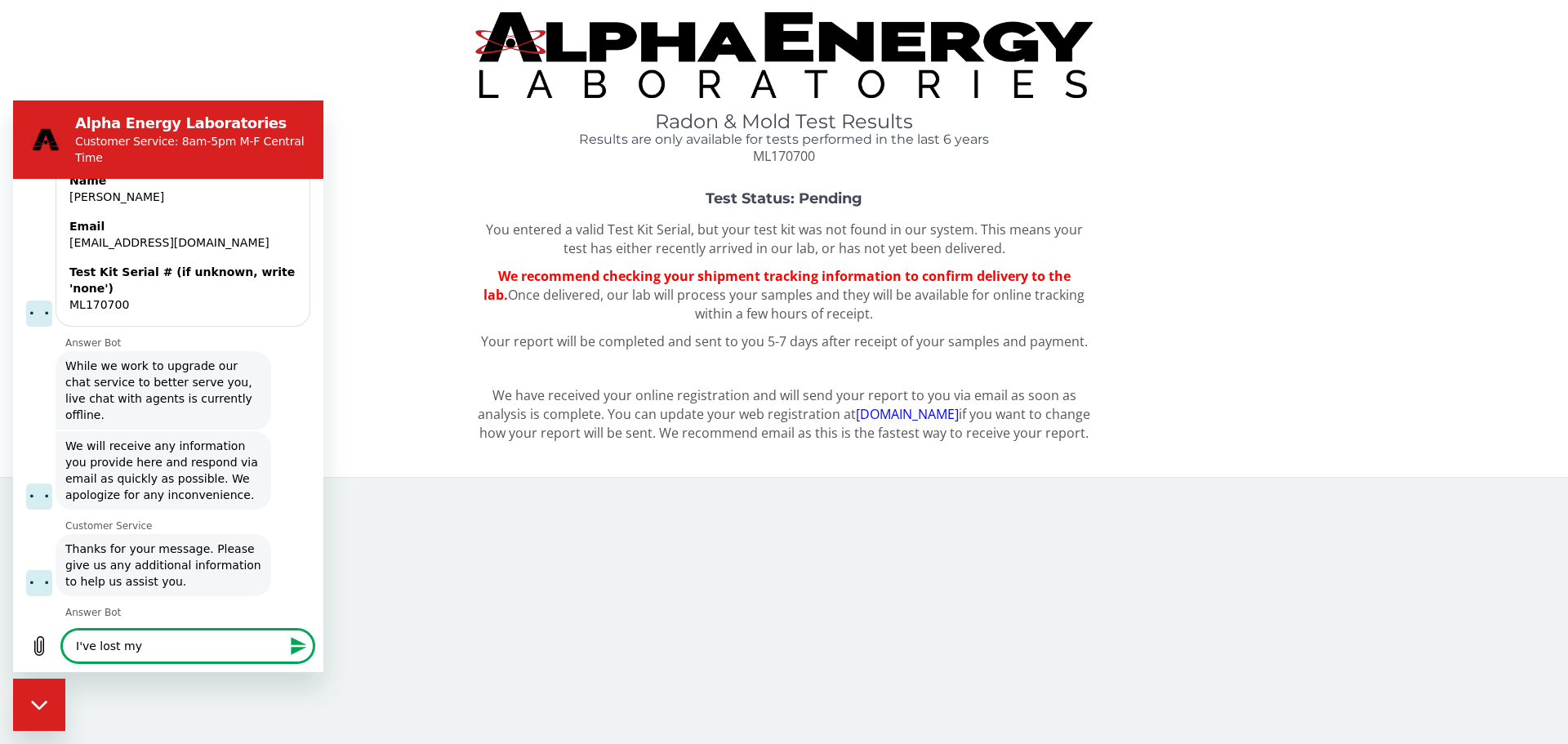
type textarea "I've lost my"
type textarea "x"
type textarea "I've lost my t"
type textarea "x"
type textarea "I've lost my tr"
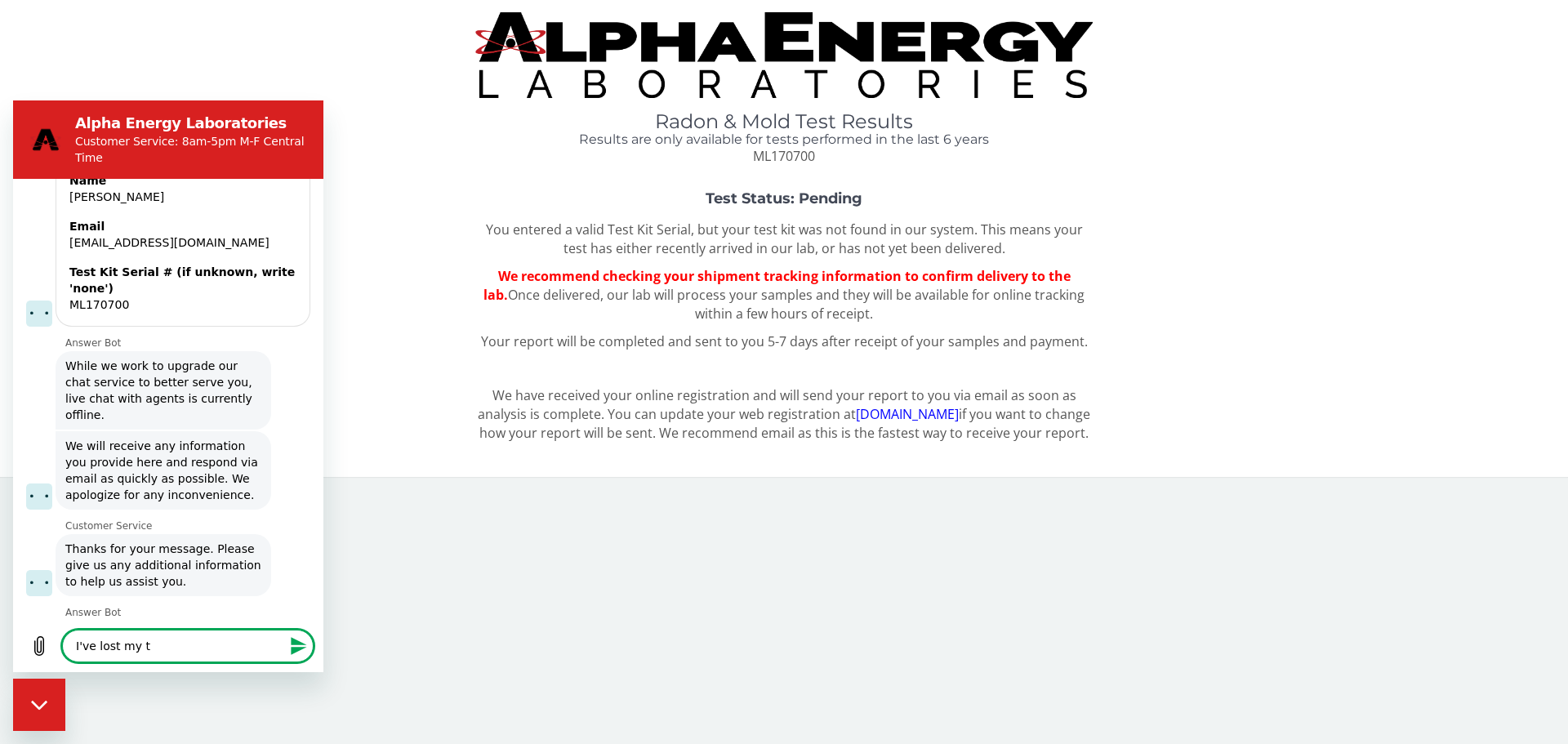
type textarea "x"
type textarea "I've lost my tra"
type textarea "x"
type textarea "I've lost my trac"
type textarea "x"
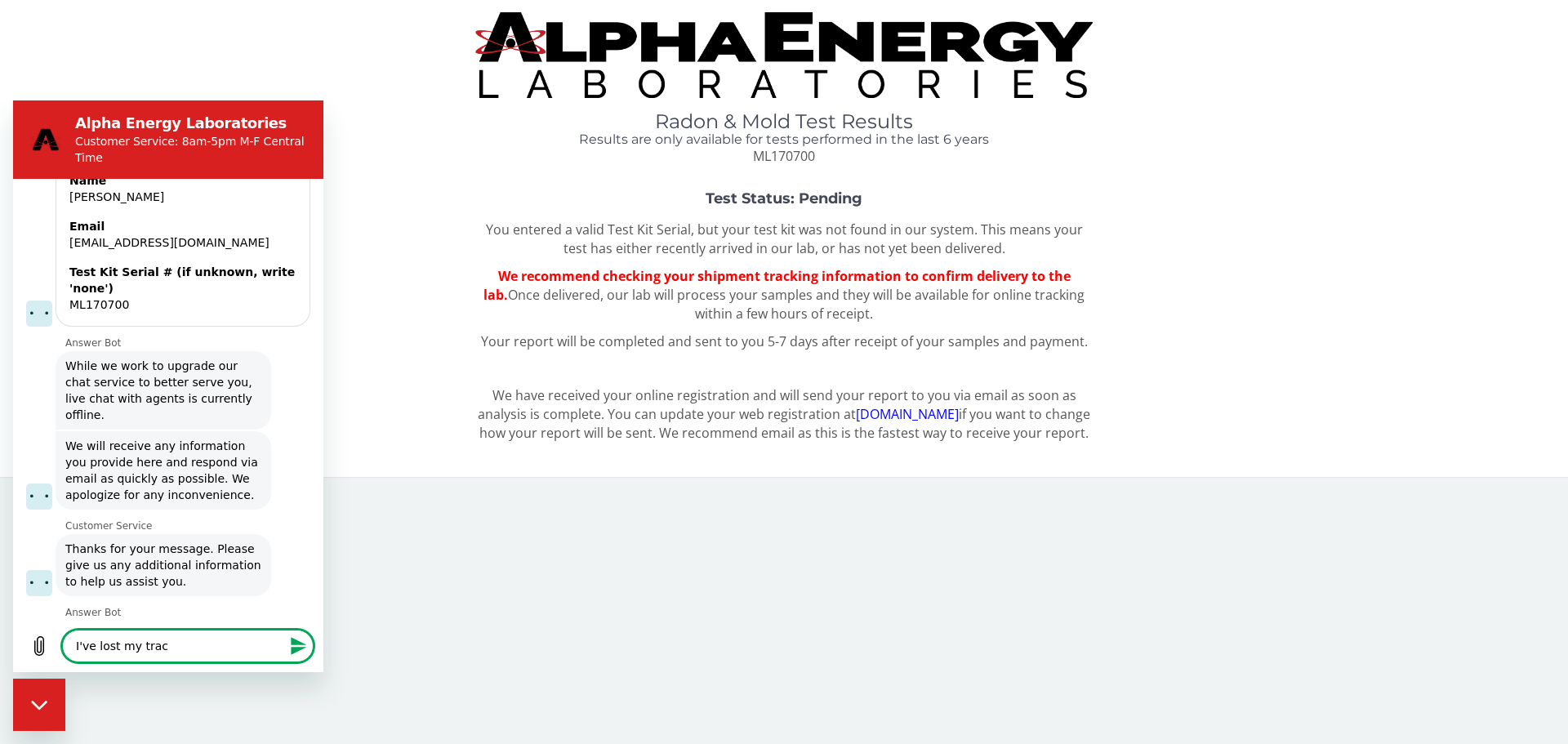
type textarea "I've lost my track"
type textarea "x"
type textarea "I've lost my tracki"
type textarea "x"
type textarea "I've lost my trackin"
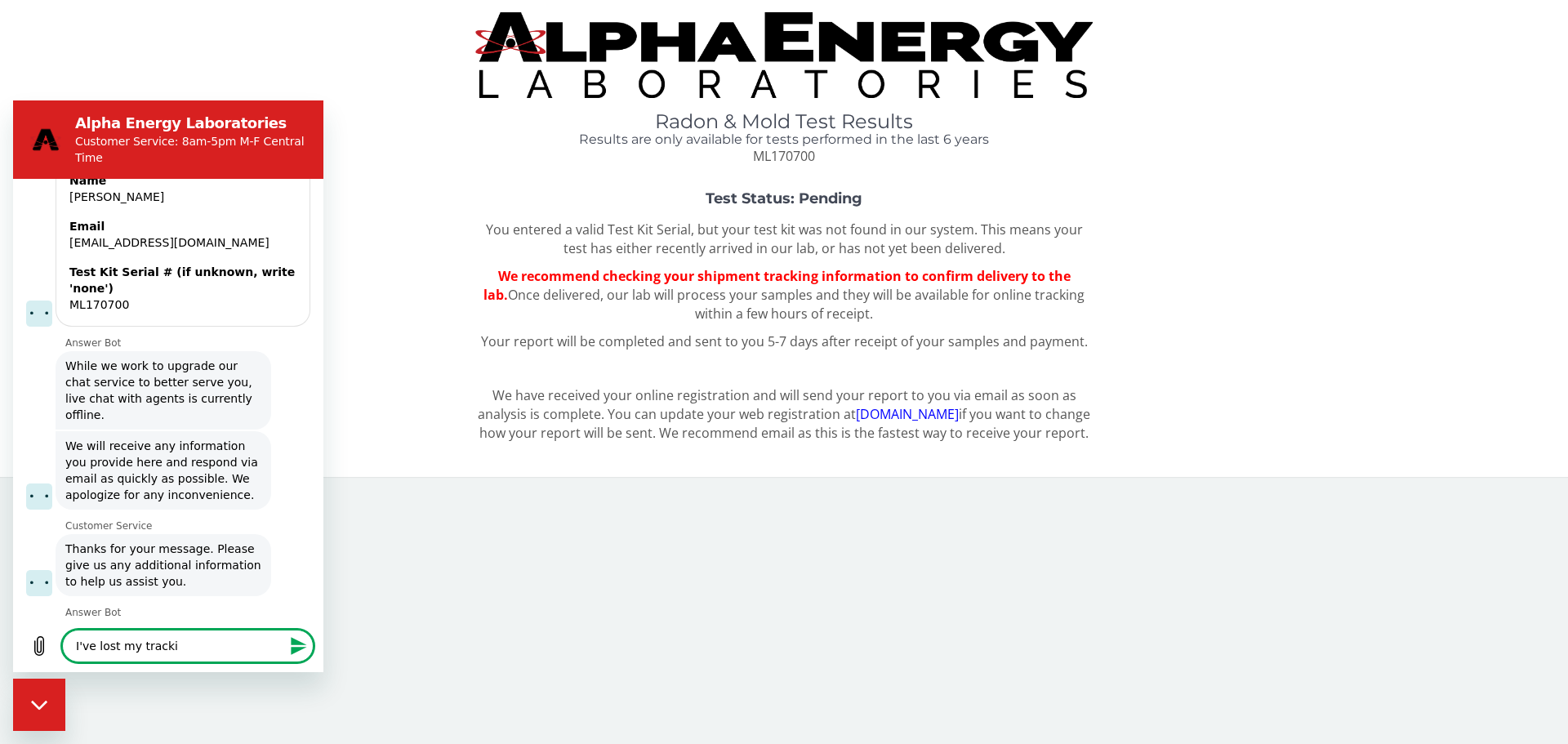
type textarea "x"
type textarea "I've lost my tracking"
type textarea "x"
type textarea "I've lost my tracking"
type textarea "x"
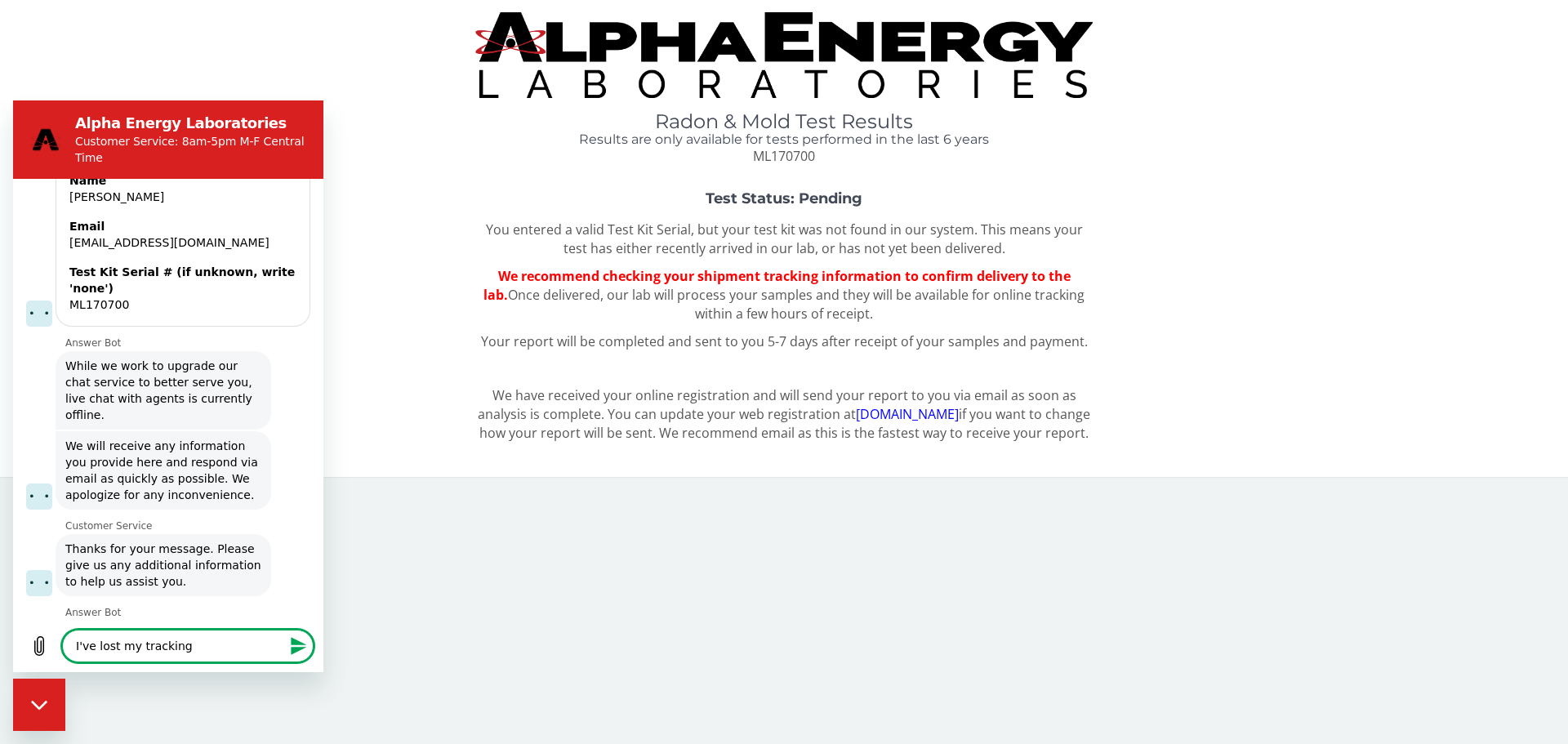
type textarea "I've lost my tracking m"
type textarea "x"
type textarea "I've lost my tracking"
type textarea "x"
type textarea "I've lost my tracking n"
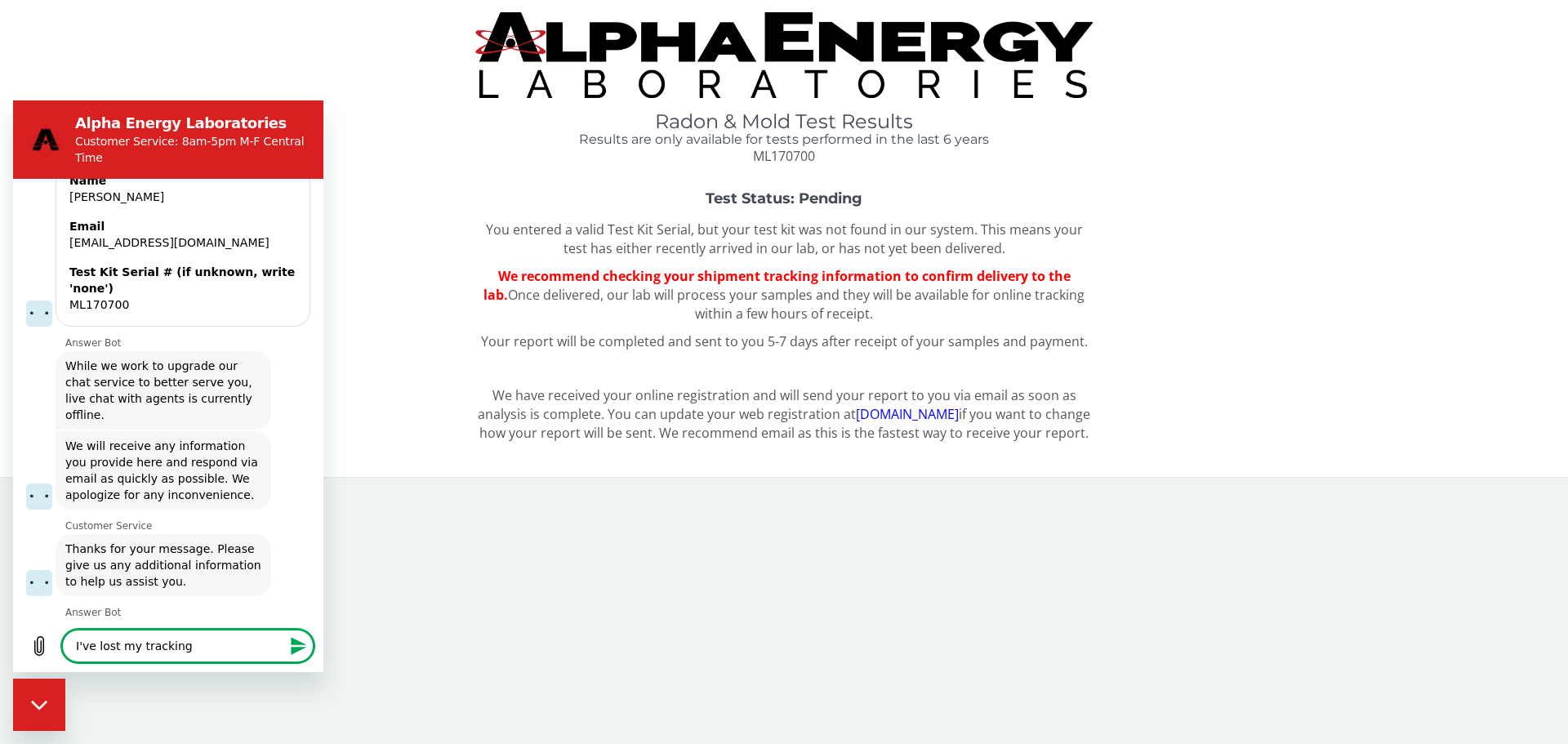
type textarea "x"
type textarea "I've lost my tracking nu"
type textarea "x"
type textarea "I've lost my tracking num"
type textarea "x"
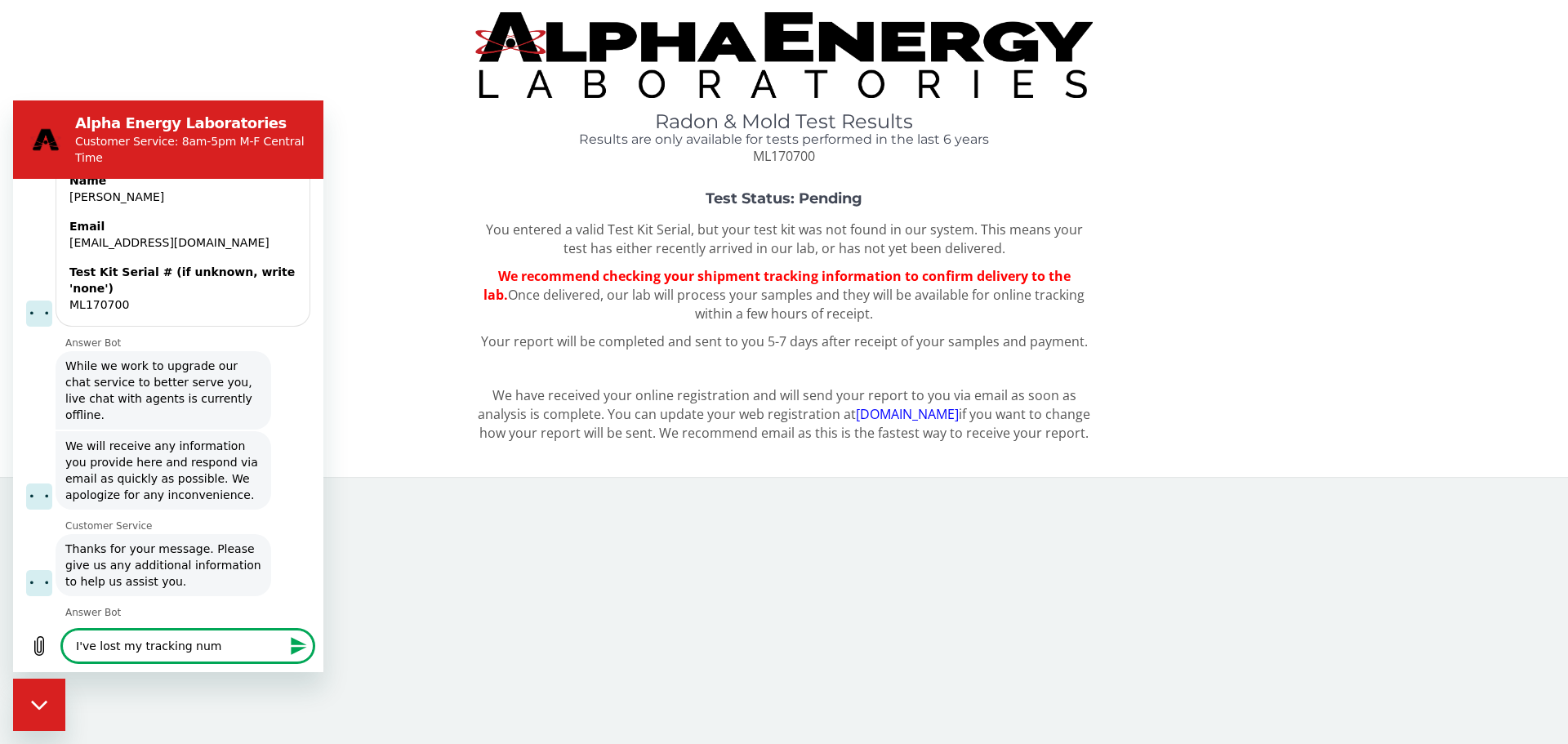
type textarea "I've lost my tracking numb"
type textarea "x"
type textarea "I've lost my tracking numbe"
type textarea "x"
type textarea "I've lost my tracking number"
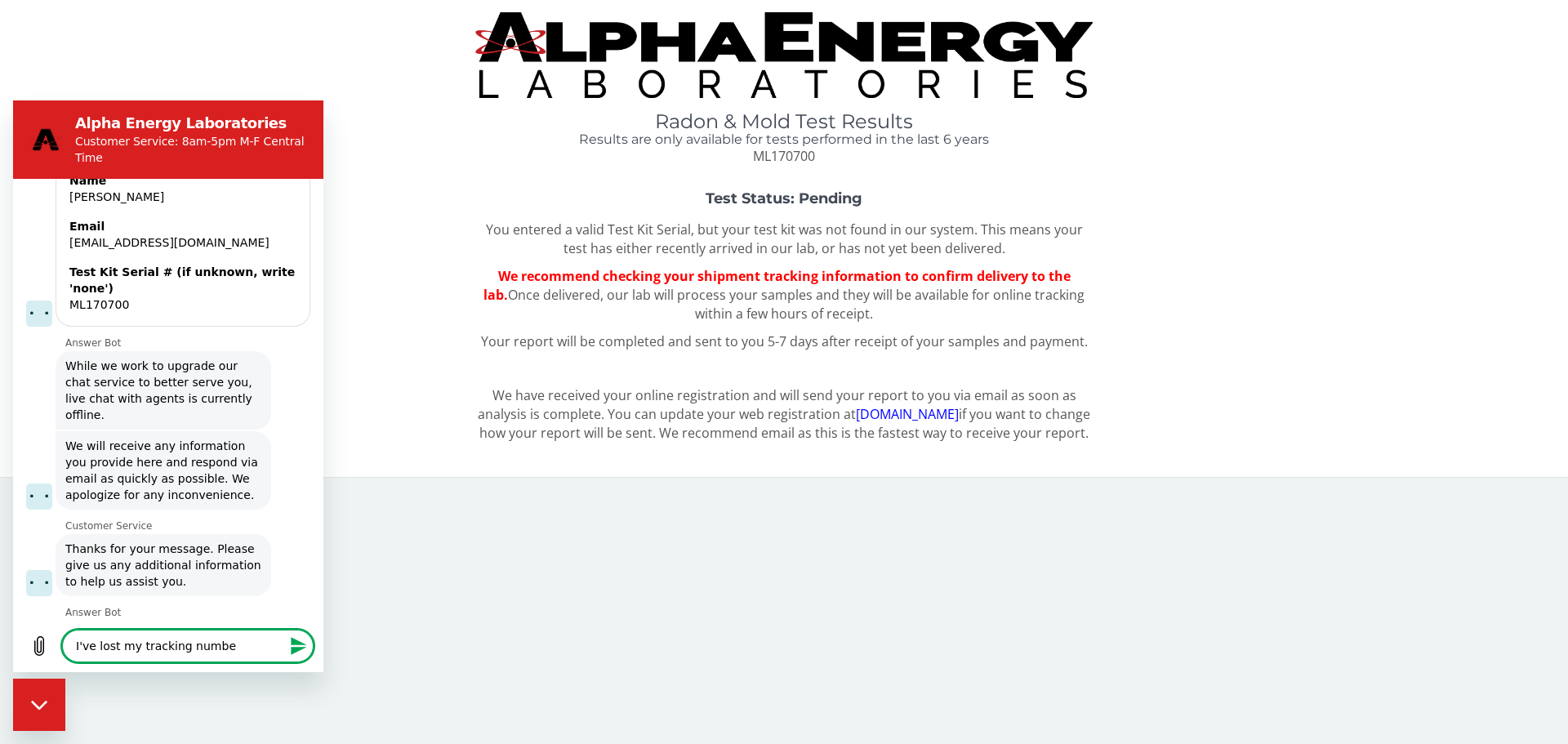
type textarea "x"
type textarea "I've lost my tracking number"
type textarea "x"
type textarea "I've lost my tracking number f"
type textarea "x"
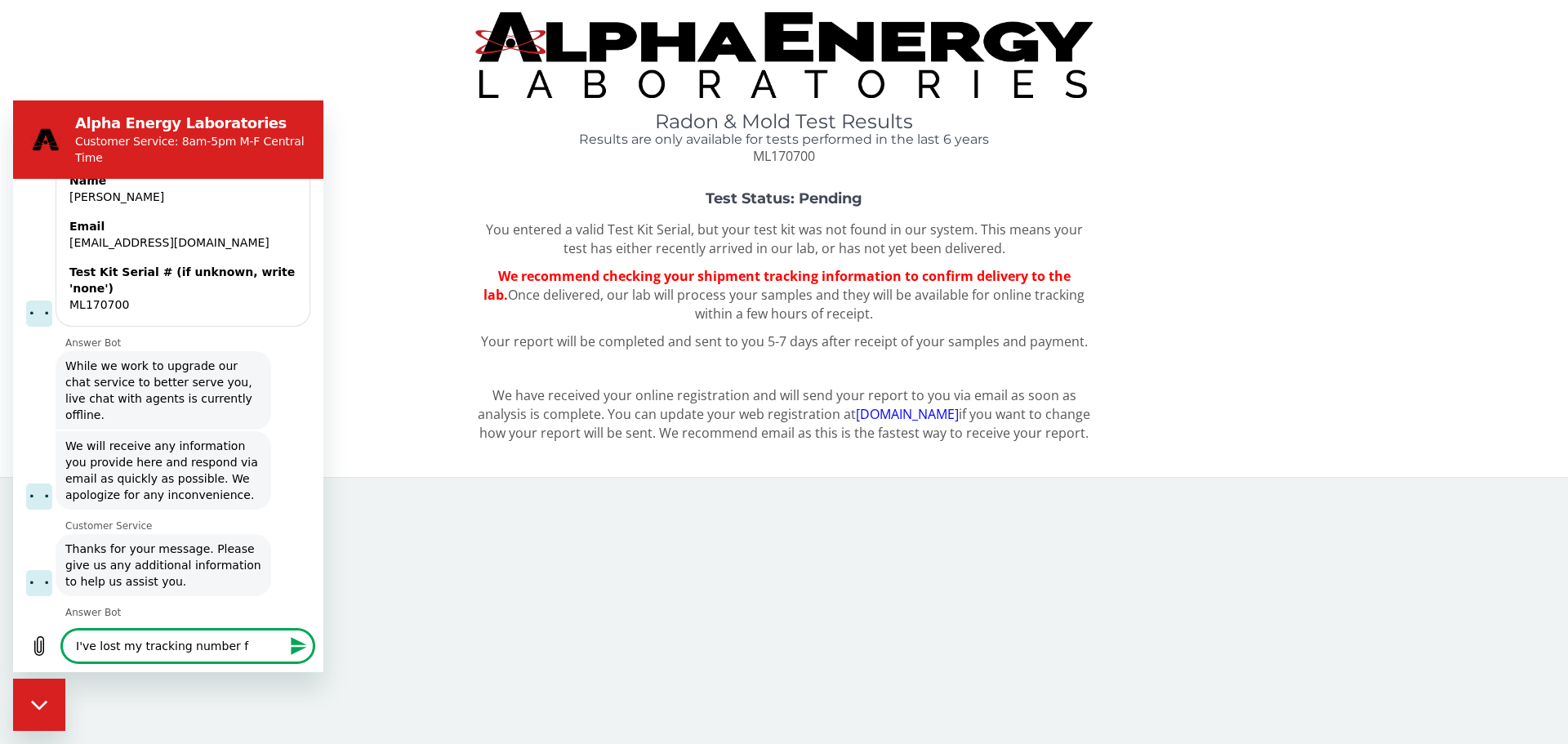
type textarea "I've lost my tracking number fo"
type textarea "x"
type textarea "I've lost my tracking number for"
type textarea "x"
type textarea "I've lost my tracking number for"
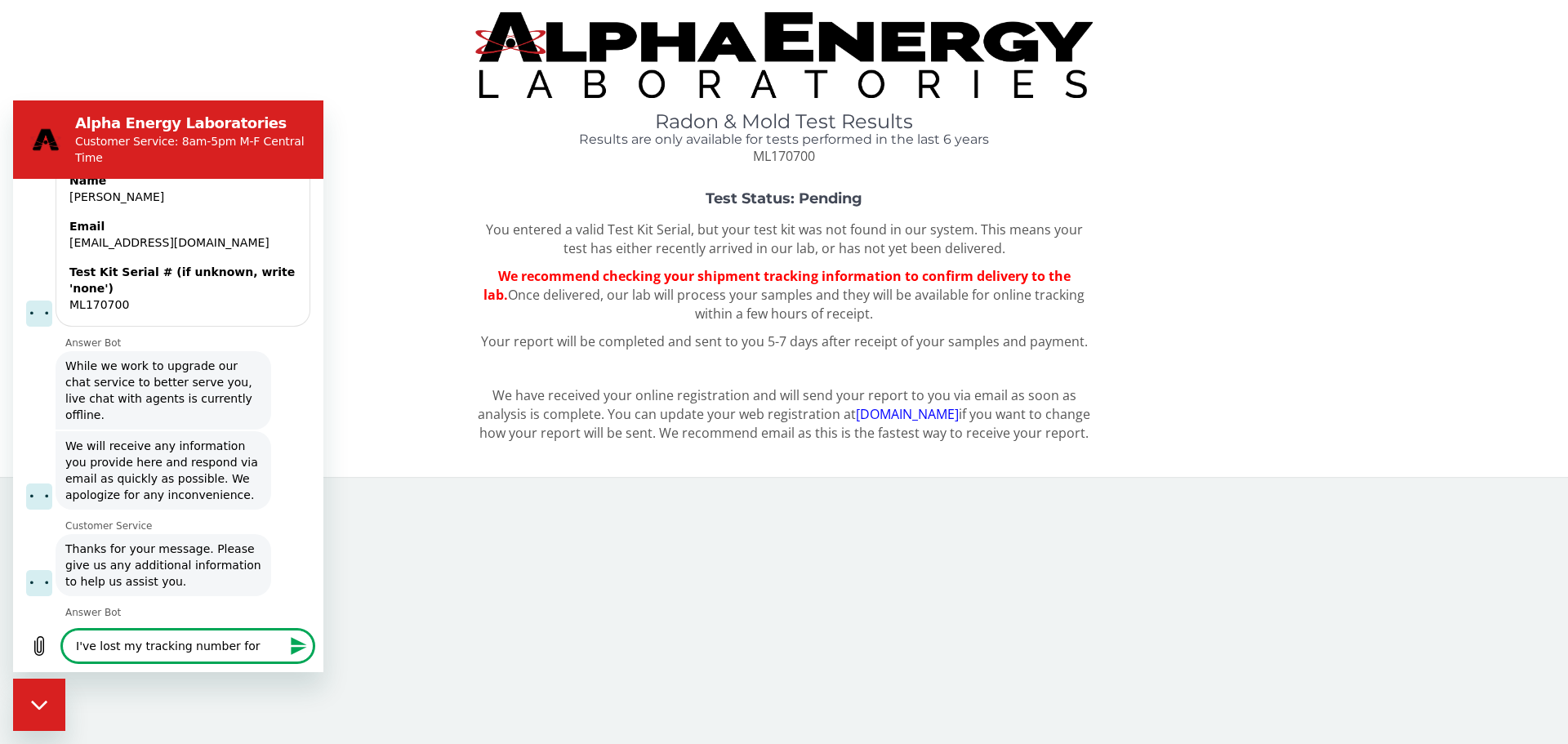
type textarea "x"
type textarea "I've lost my tracking number for"
type textarea "x"
type textarea "I've lost my tracking number fo"
type textarea "x"
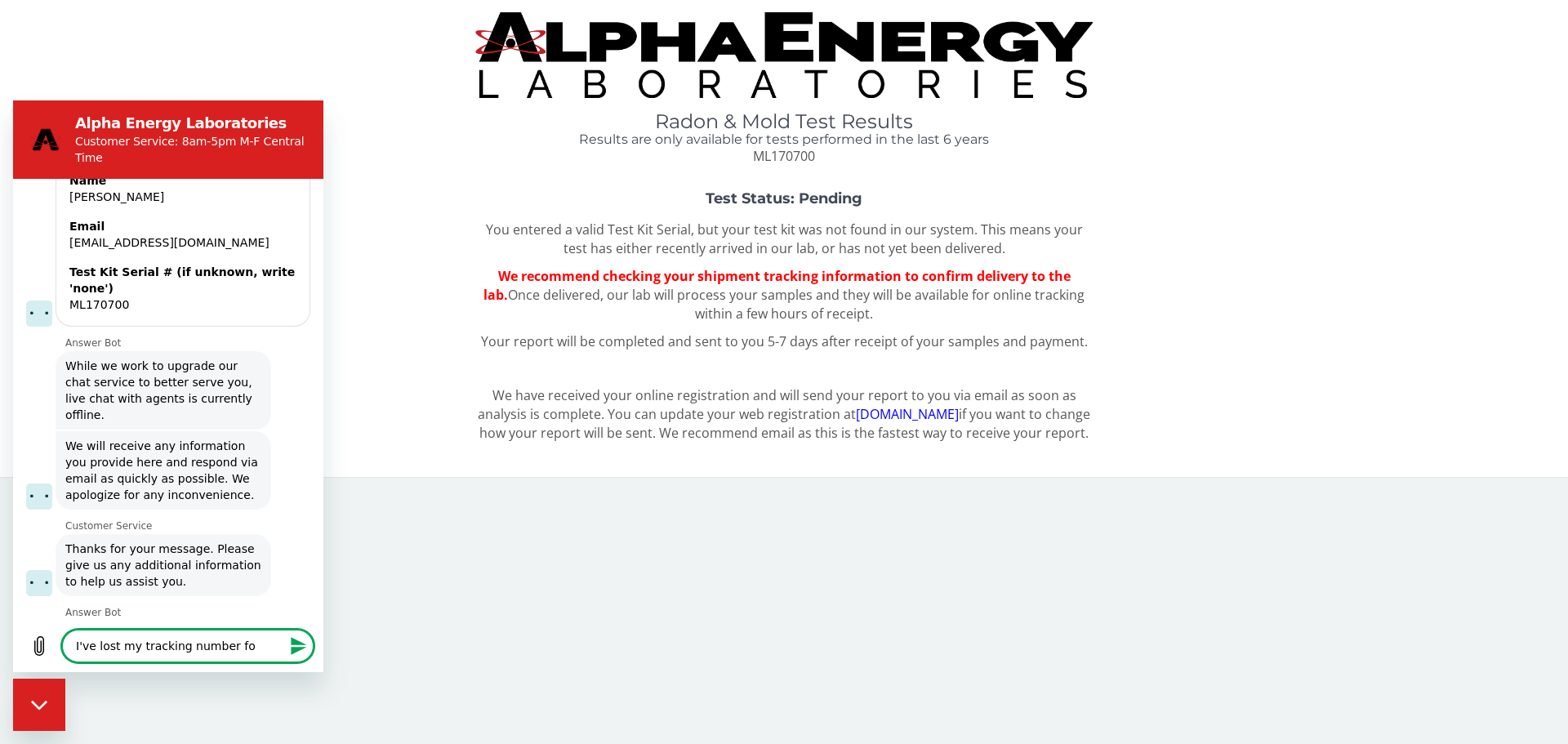
type textarea "I've lost my tracking number f"
type textarea "x"
type textarea "I've lost my tracking number fr"
type textarea "x"
type textarea "I've lost my tracking number fro"
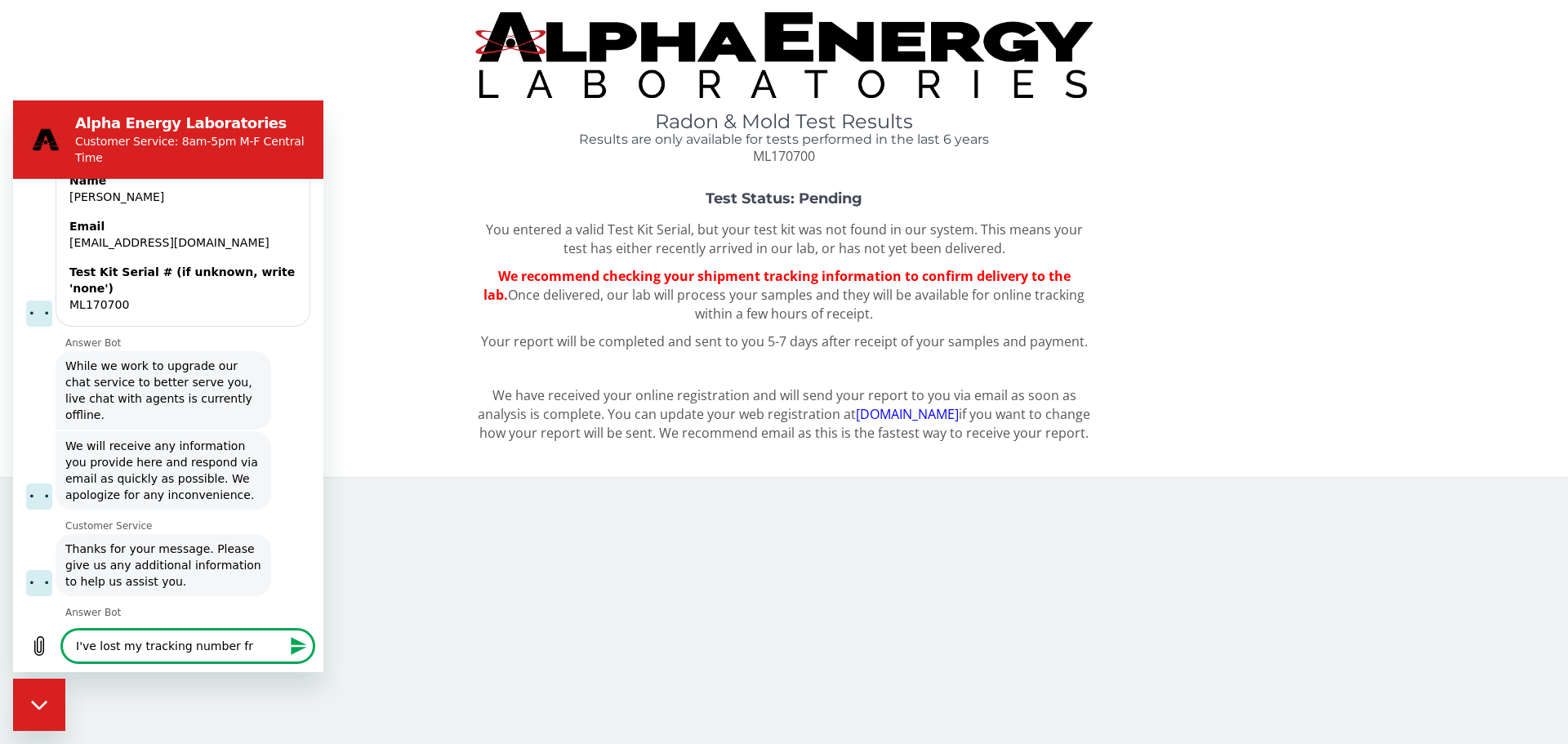
type textarea "x"
type textarea "I've lost my tracking number from"
type textarea "x"
type textarea "I've lost my tracking number from"
type textarea "x"
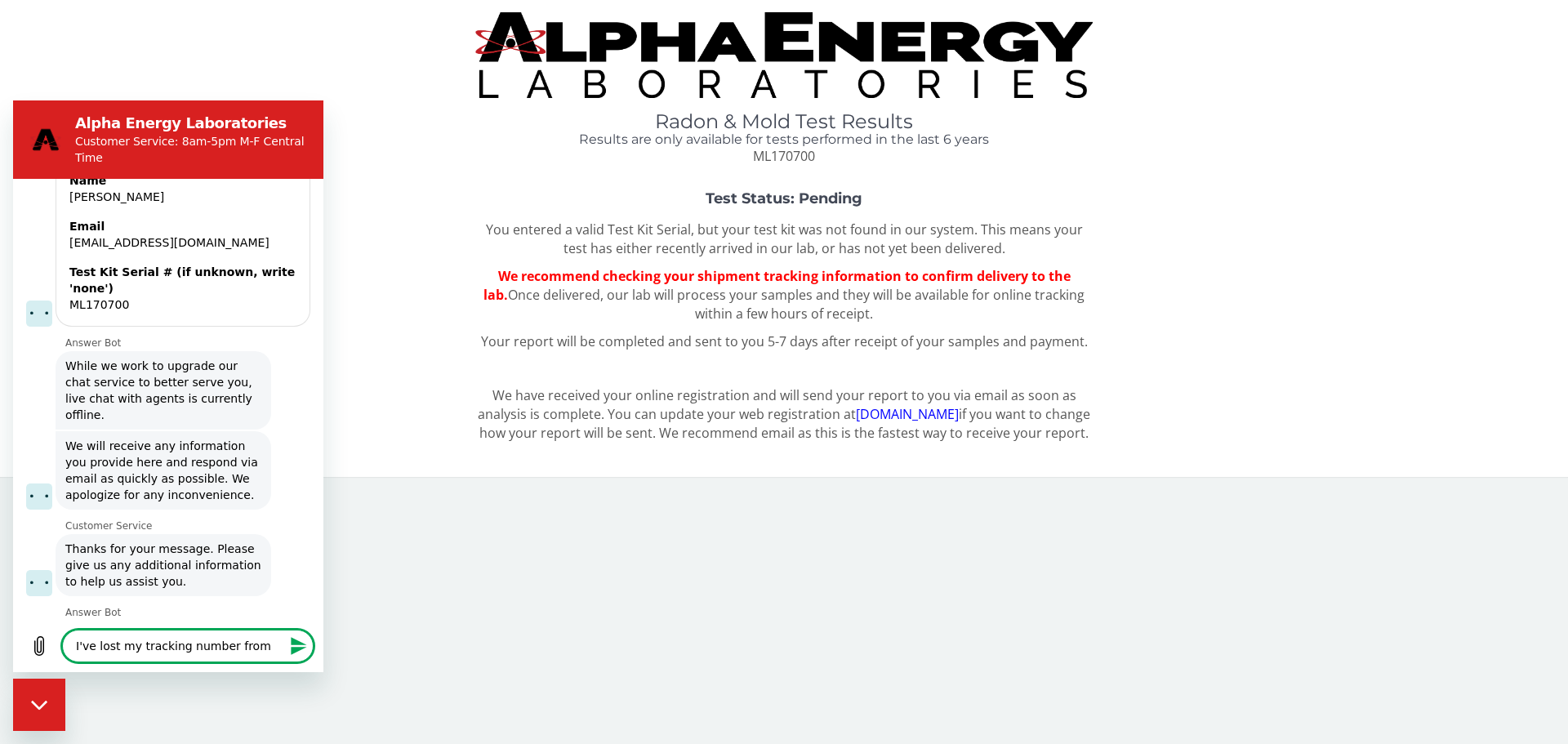
type textarea "I've lost my tracking number from s"
type textarea "x"
type textarea "I've lost my tracking number from se"
type textarea "x"
type textarea "I've lost my tracking number from sen"
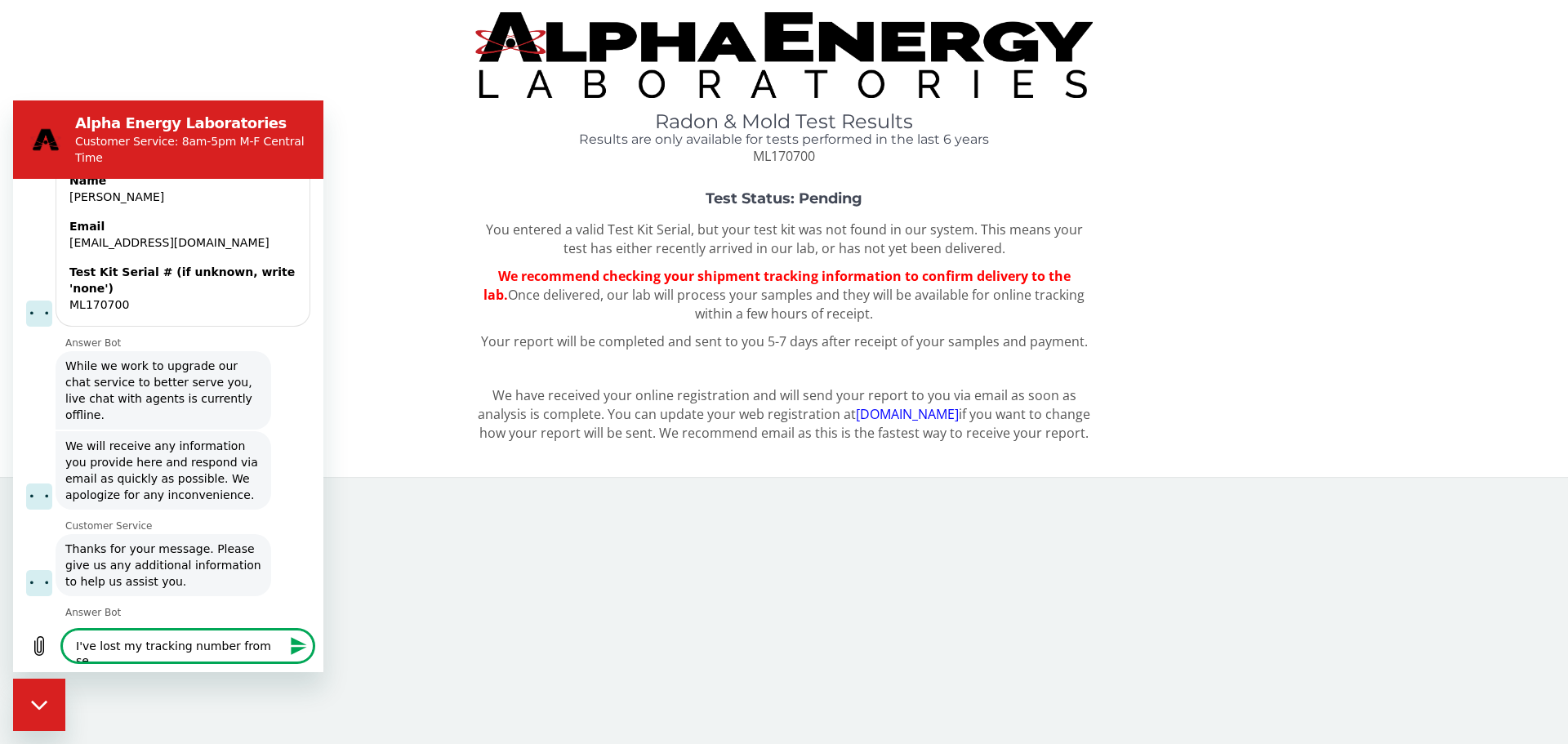
type textarea "x"
type textarea "I've lost my tracking number from send"
type textarea "x"
type textarea "I've lost my tracking number from sendi"
type textarea "x"
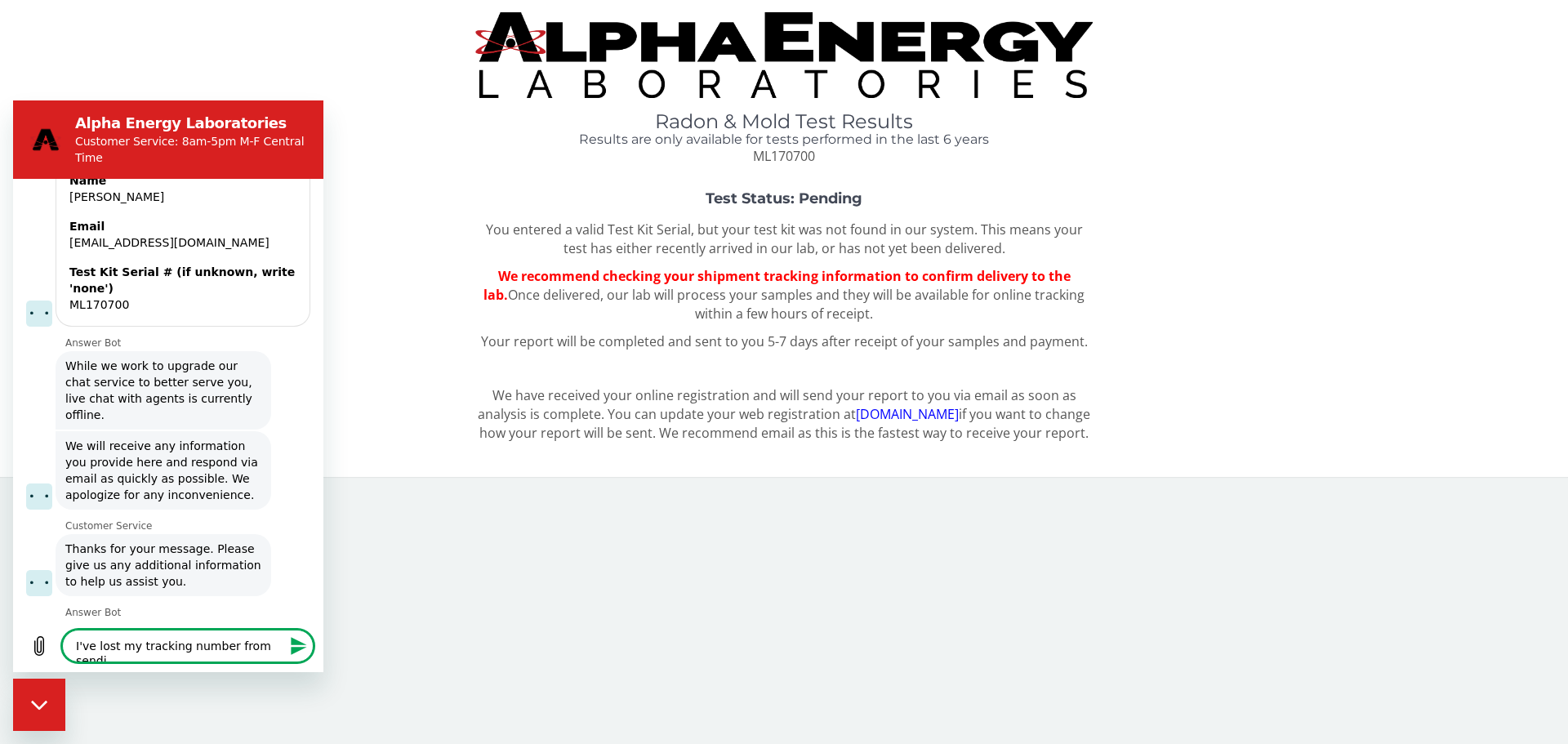
type textarea "I've lost my tracking number from sendin"
type textarea "x"
type textarea "I've lost my tracking number from sendin"
type textarea "x"
type textarea "I've lost my tracking number from sendin"
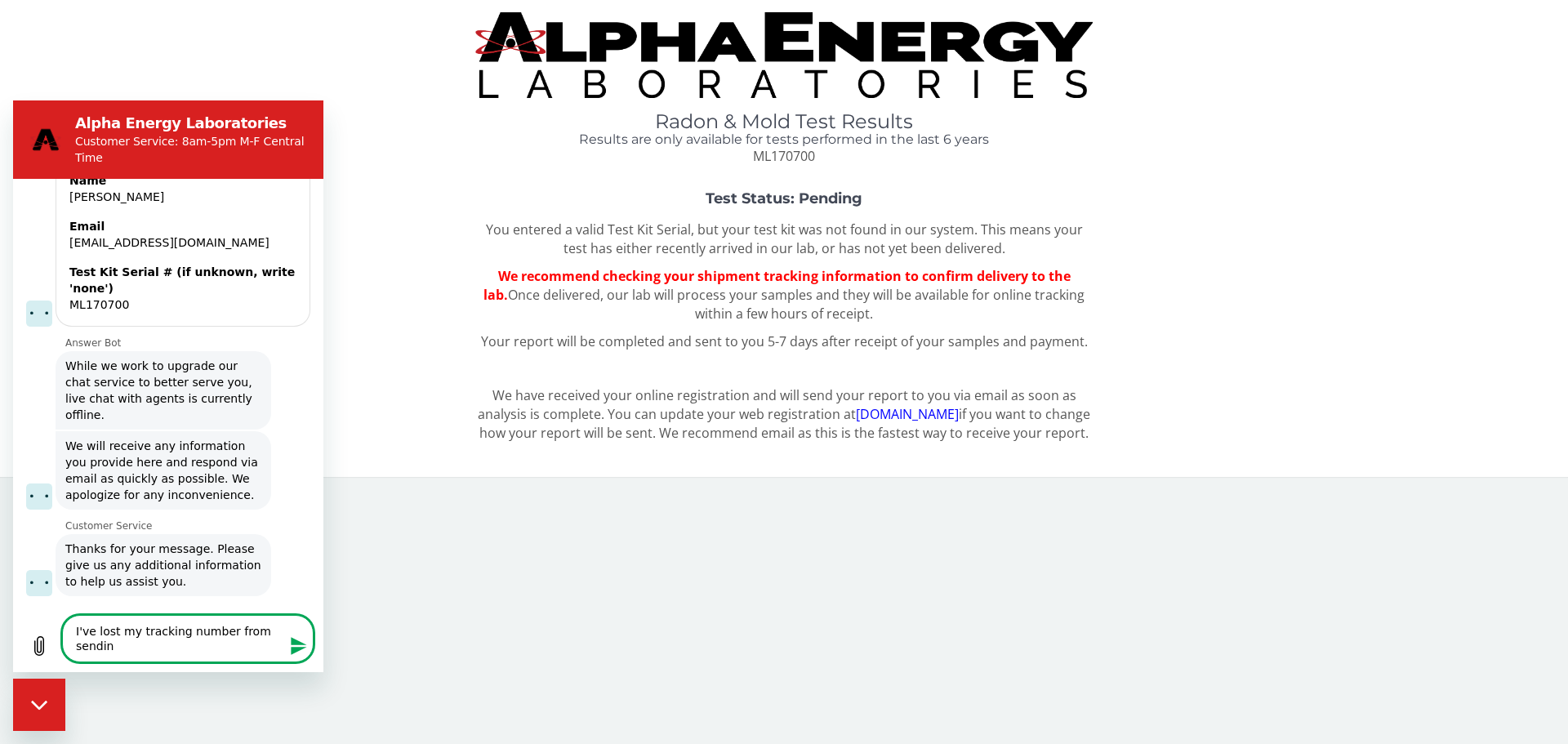
type textarea "x"
type textarea "I've lost my tracking number from sending"
type textarea "x"
type textarea "I've lost my tracking number from sending"
type textarea "x"
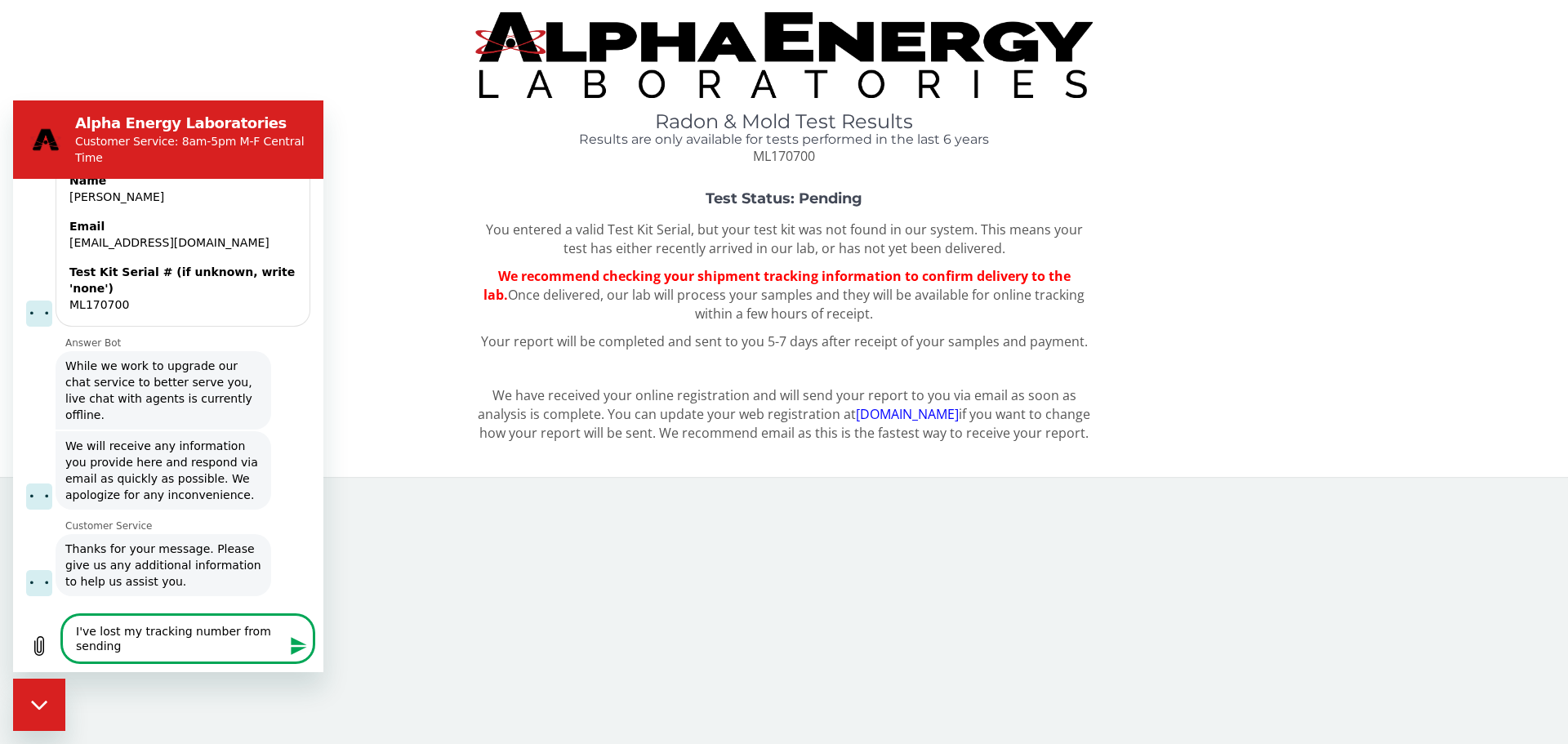
type textarea "I've lost my tracking number from sending i"
type textarea "x"
type textarea "I've lost my tracking number from sending in"
type textarea "x"
type textarea "I've lost my tracking number from sending in"
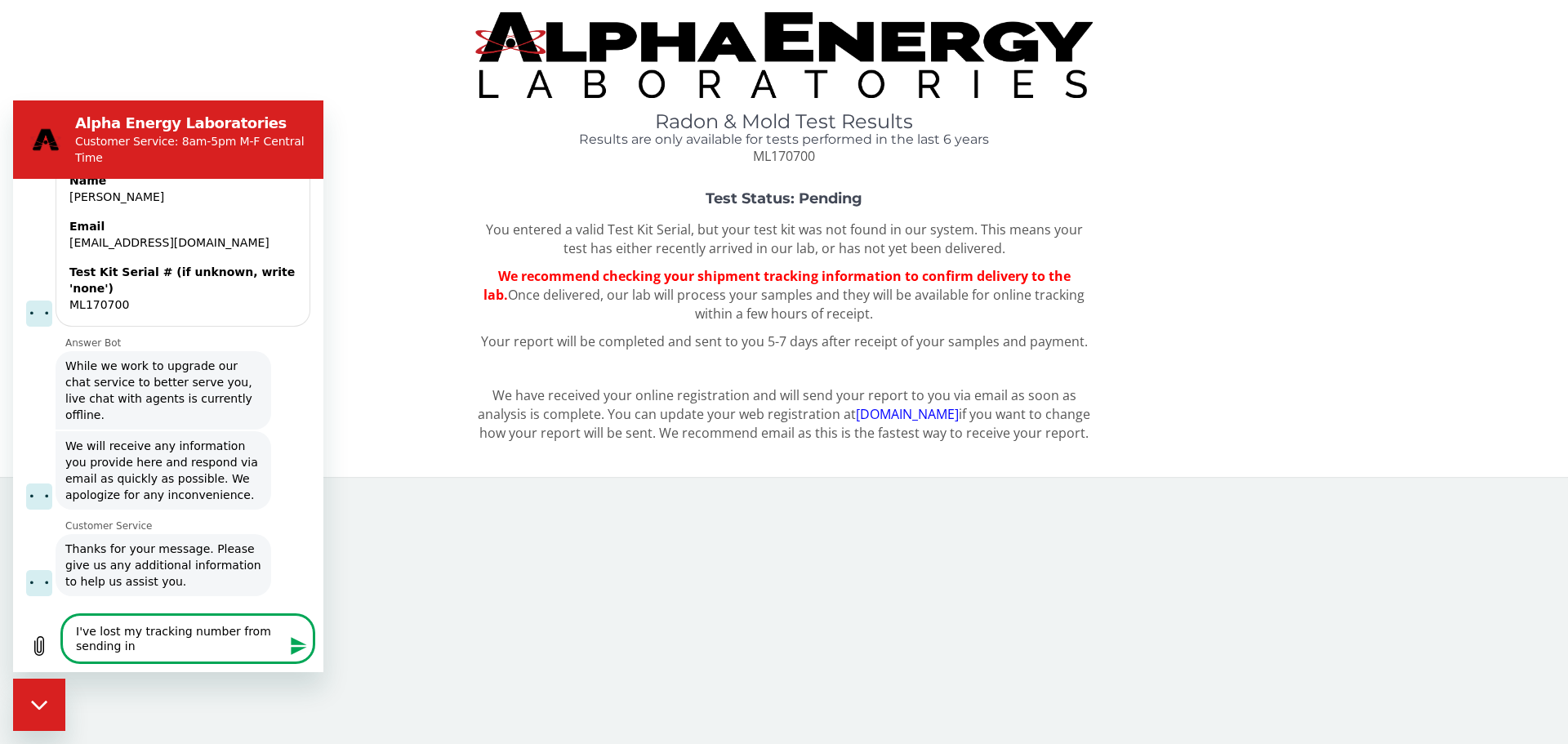
type textarea "x"
type textarea "I've lost my tracking number from sending in m"
type textarea "x"
type textarea "I've lost my tracking number from sending in my"
type textarea "x"
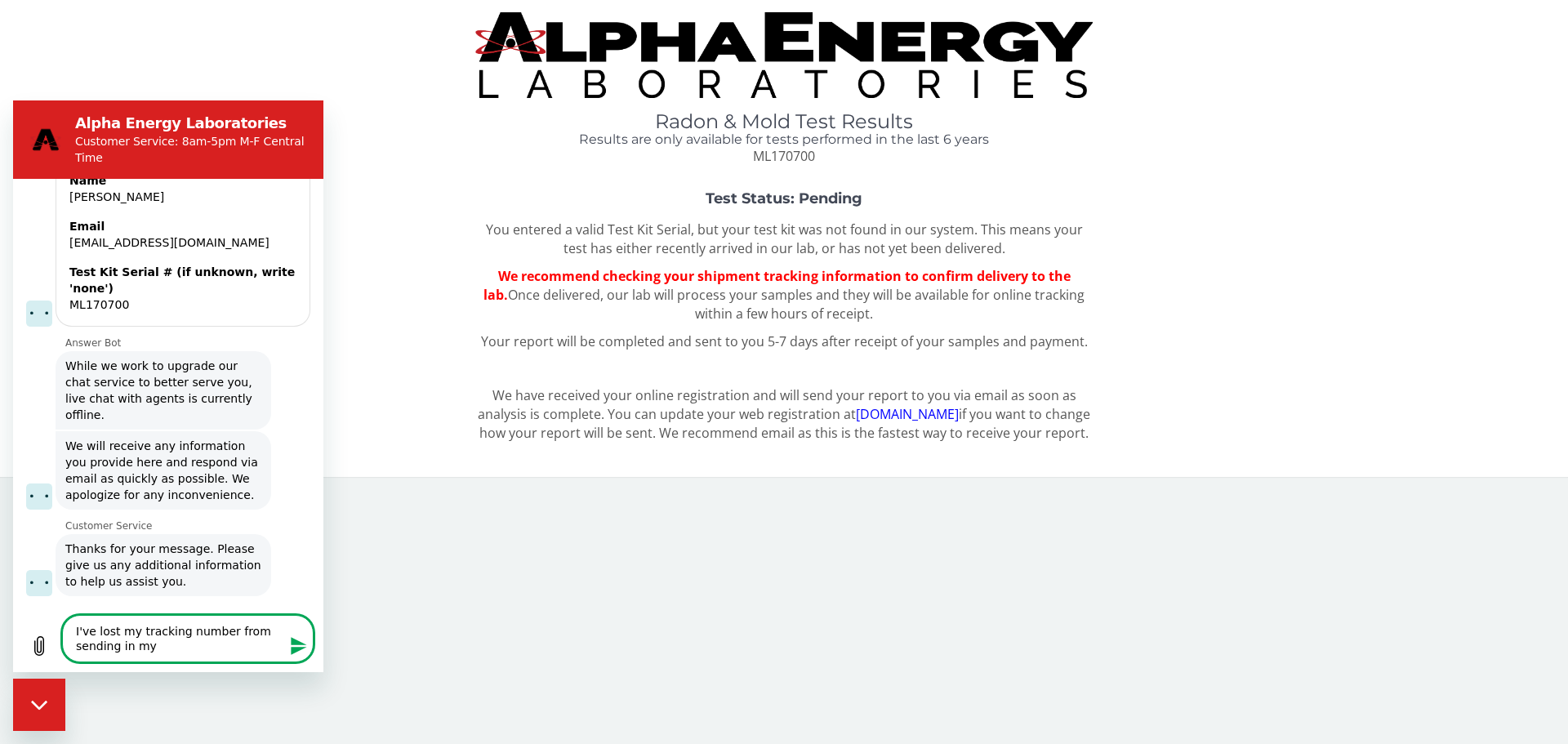
type textarea "I've lost my tracking number from sending in my"
type textarea "x"
type textarea "I've lost my tracking number from sending in my t"
type textarea "x"
type textarea "I've lost my tracking number from sending in my tk"
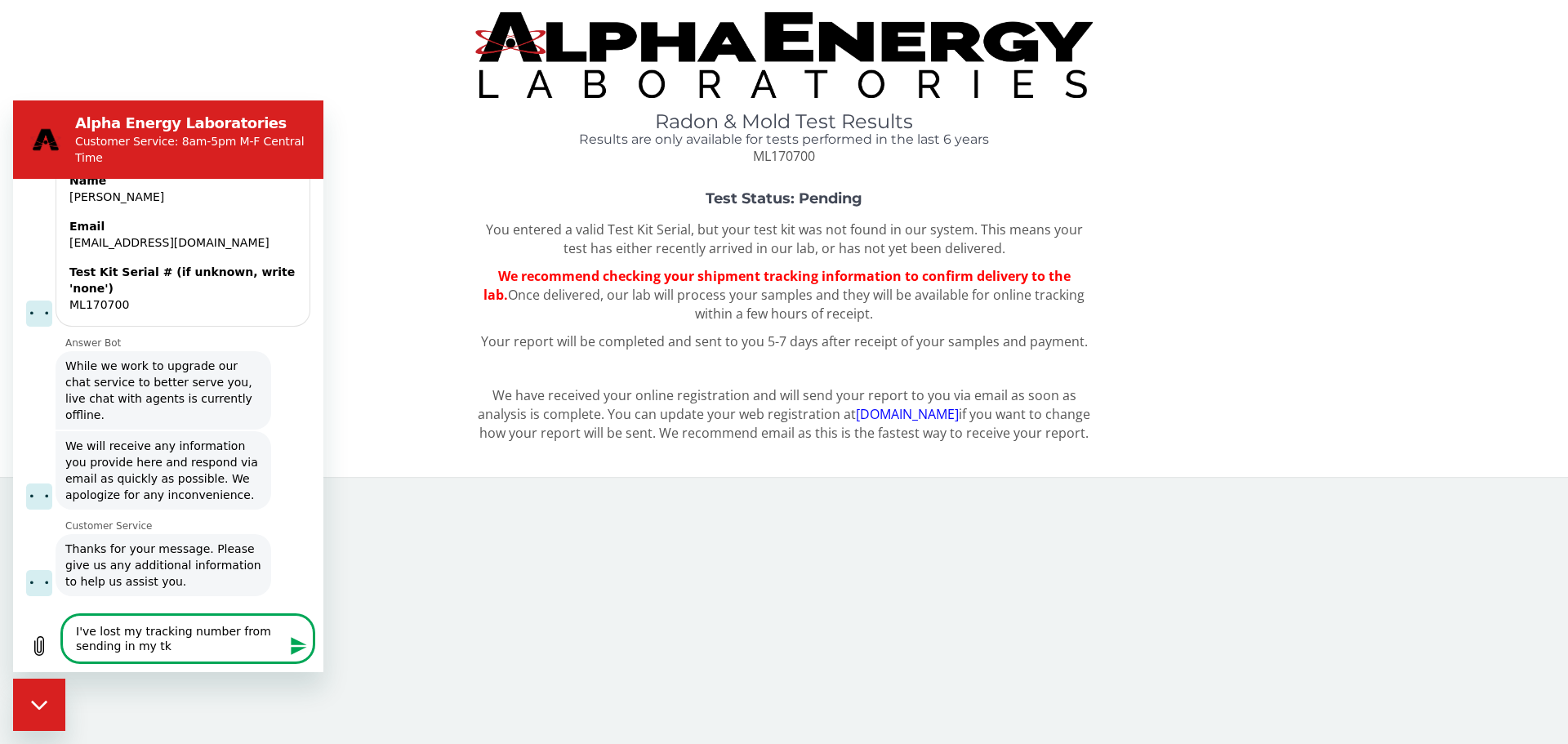
type textarea "x"
type textarea "I've lost my tracking number from sending in my t"
type textarea "x"
type textarea "I've lost my tracking number from sending in my"
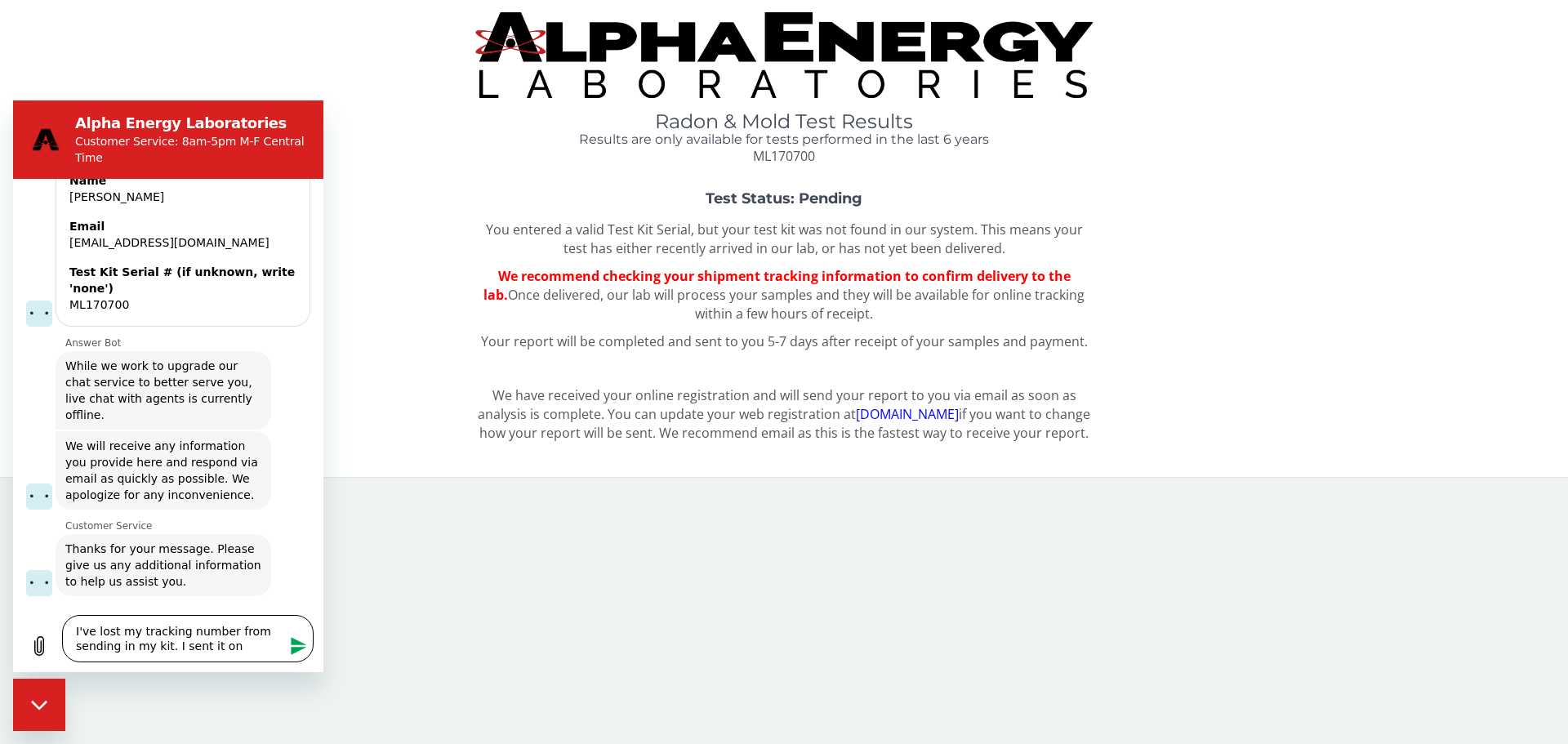
click at [251, 648] on textarea "I've lost my tracking number from sending in my kit. I sent it on" at bounding box center [188, 638] width 251 height 47
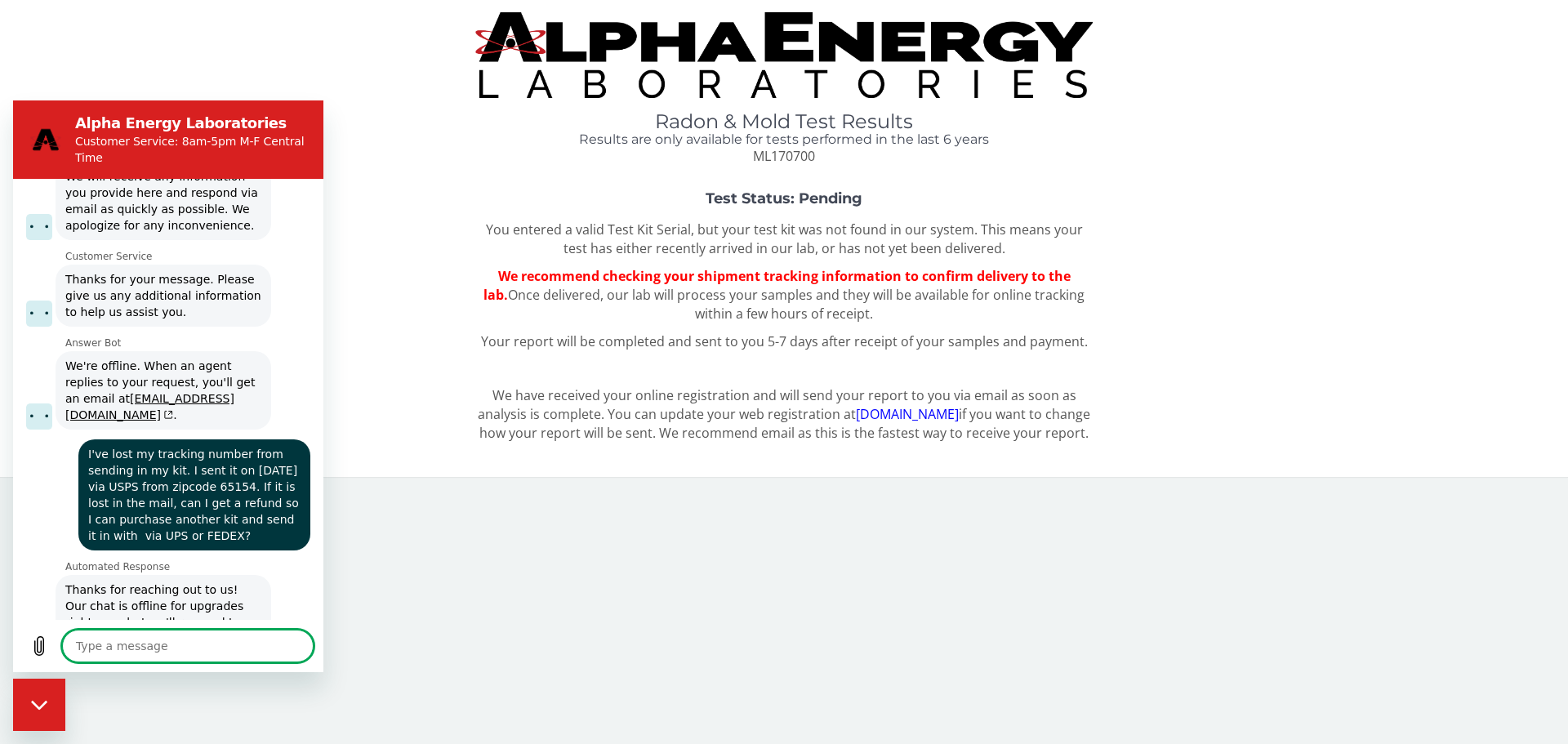
scroll to position [1276, 0]
